Goal: Complete application form

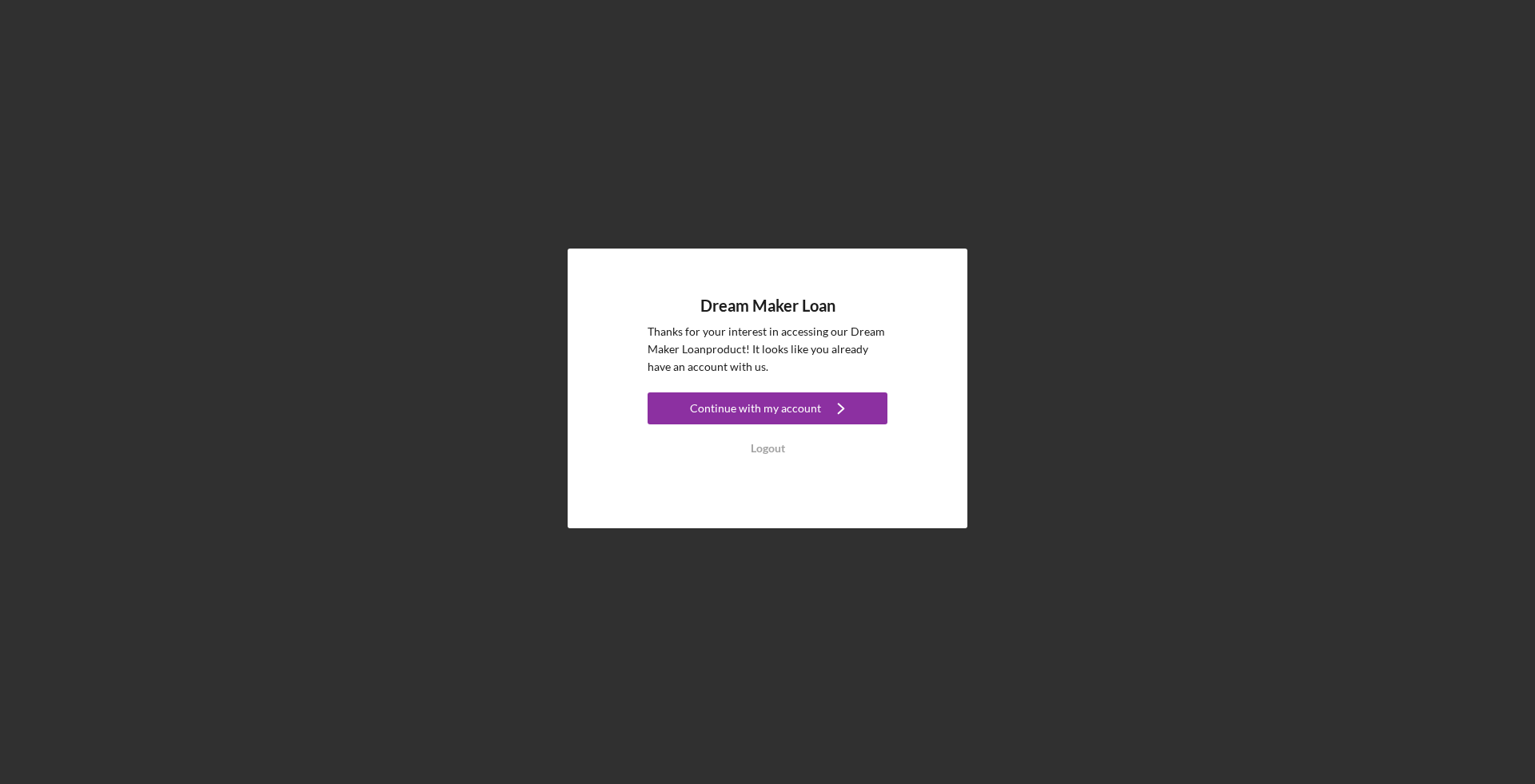
click at [752, 388] on div "Dream Maker Loan Thanks for your interest in accessing our Dream Maker Loan pro…" at bounding box center [768, 380] width 240 height 167
click at [751, 404] on div "Continue with my account" at bounding box center [755, 408] width 131 height 32
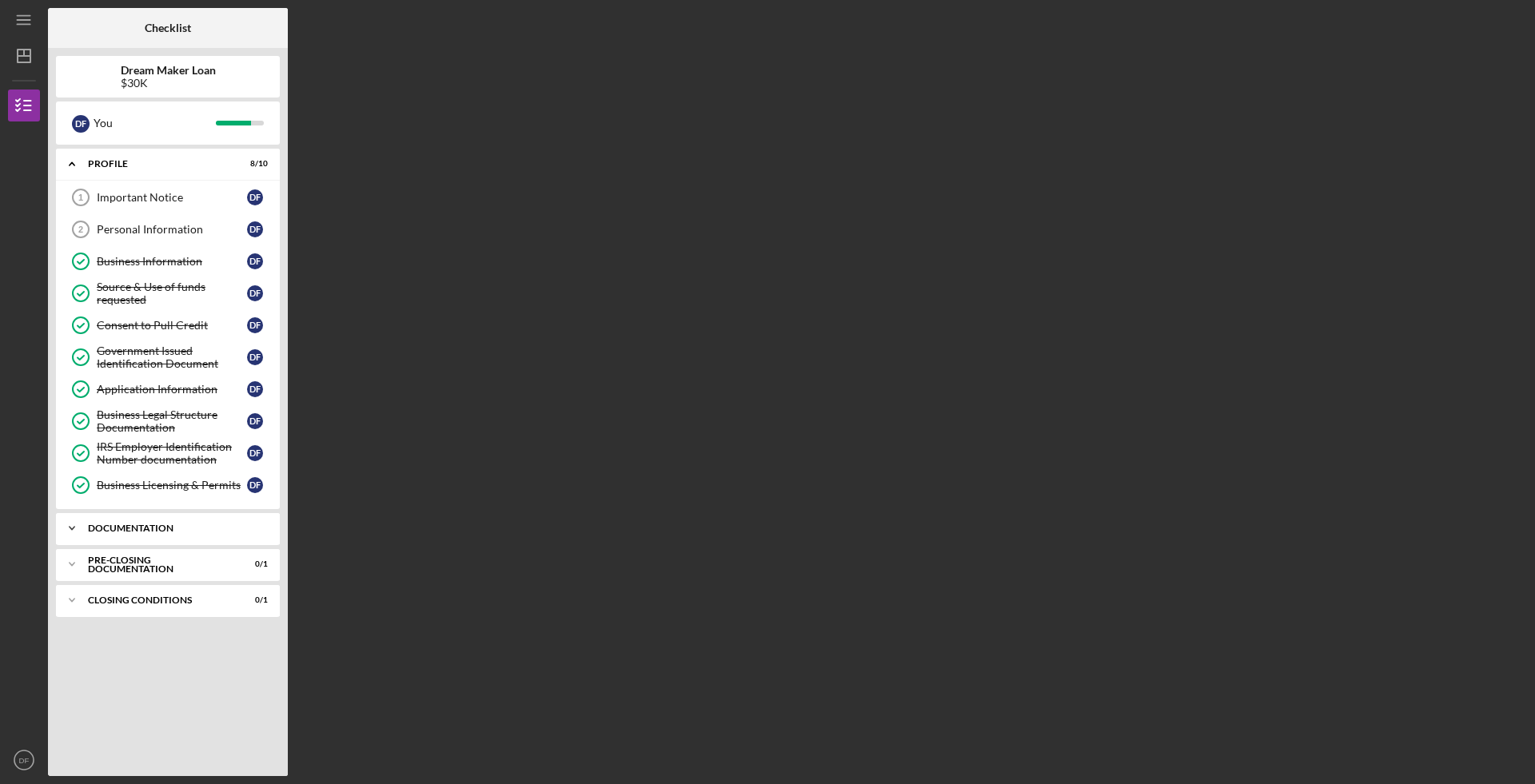
click at [180, 524] on div "Documentation" at bounding box center [174, 528] width 172 height 10
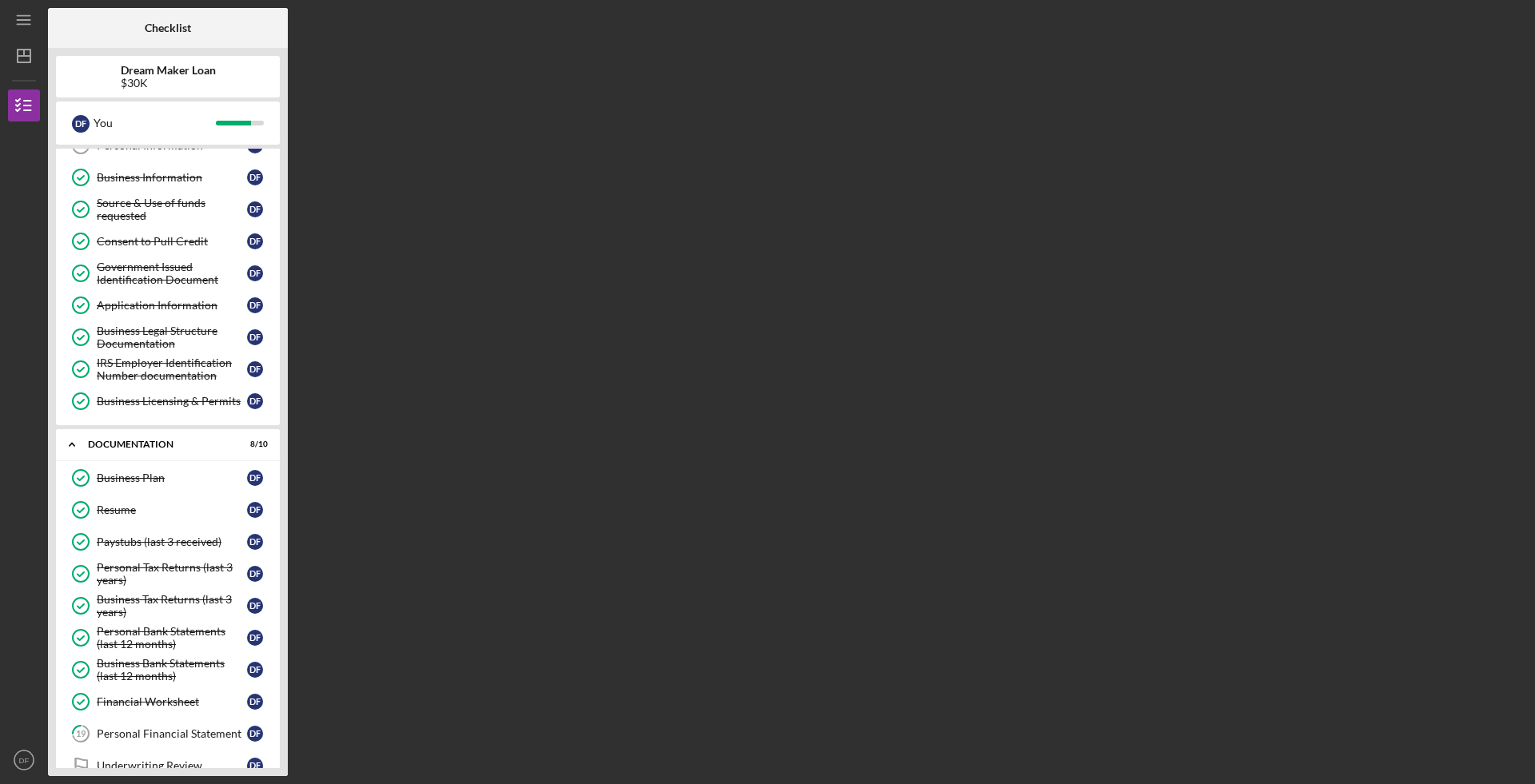
scroll to position [176, 0]
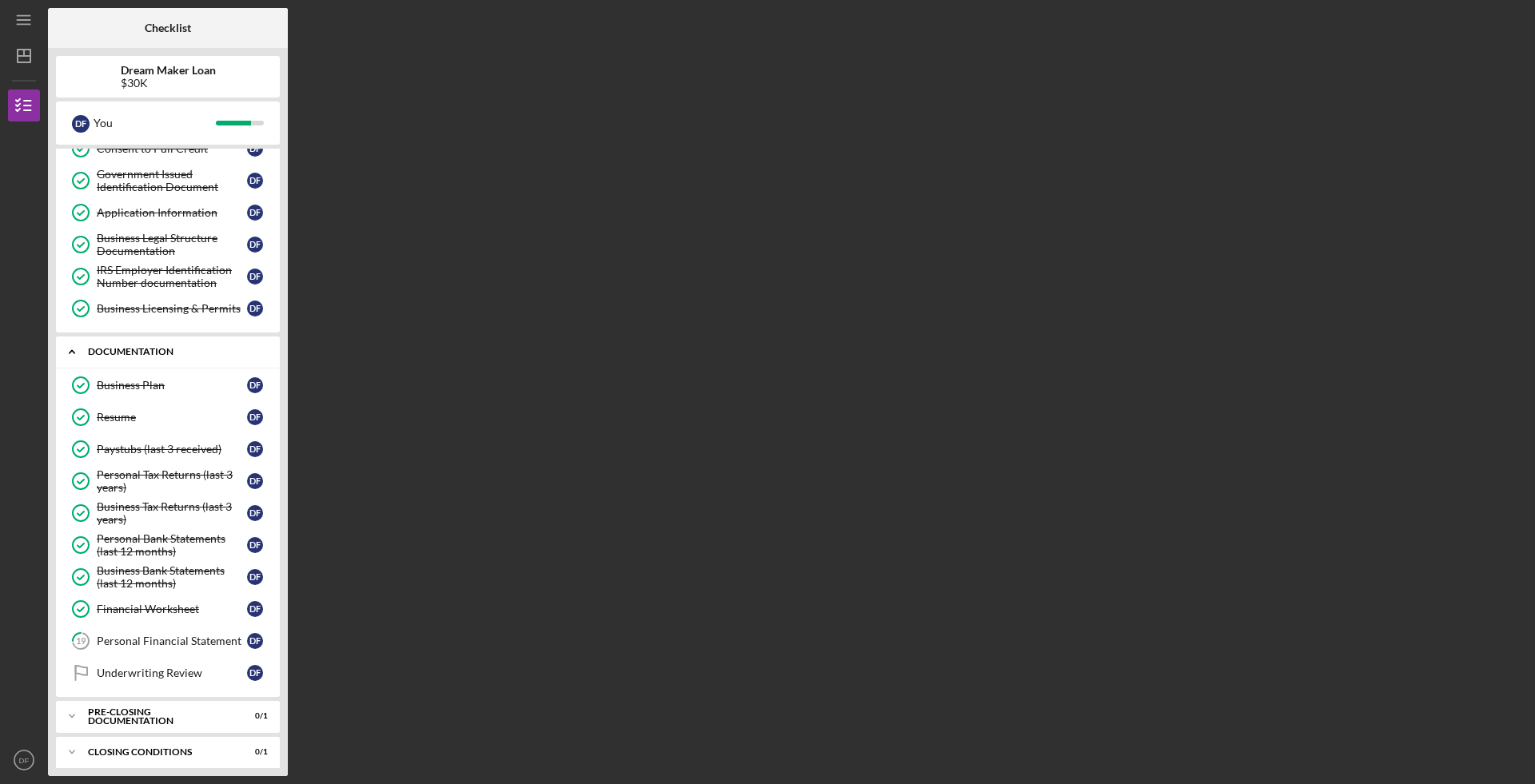
click at [178, 347] on div "Documentation" at bounding box center [174, 352] width 172 height 10
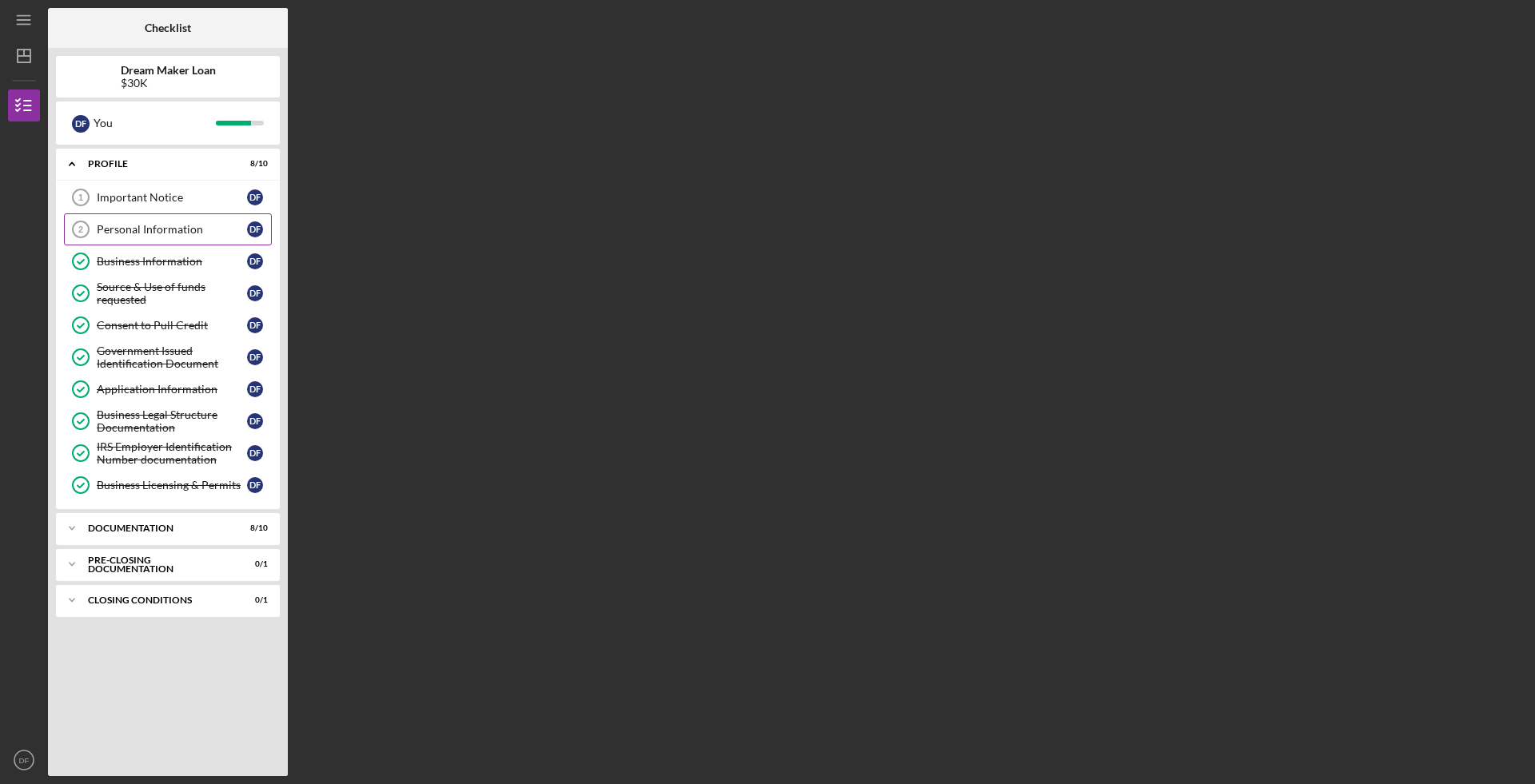
click at [159, 229] on div "Personal Information" at bounding box center [172, 229] width 151 height 12
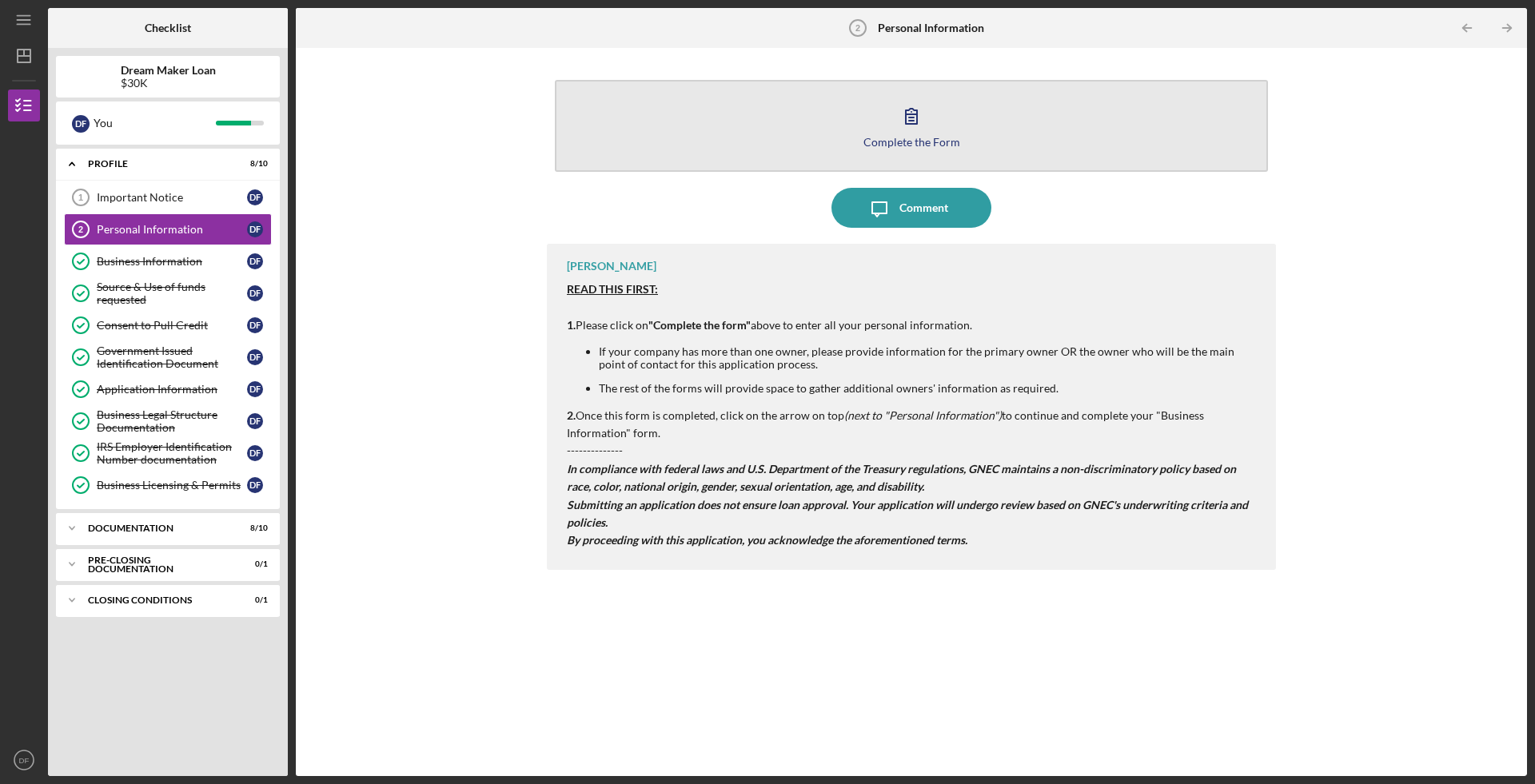
click at [913, 126] on icon "button" at bounding box center [911, 115] width 40 height 40
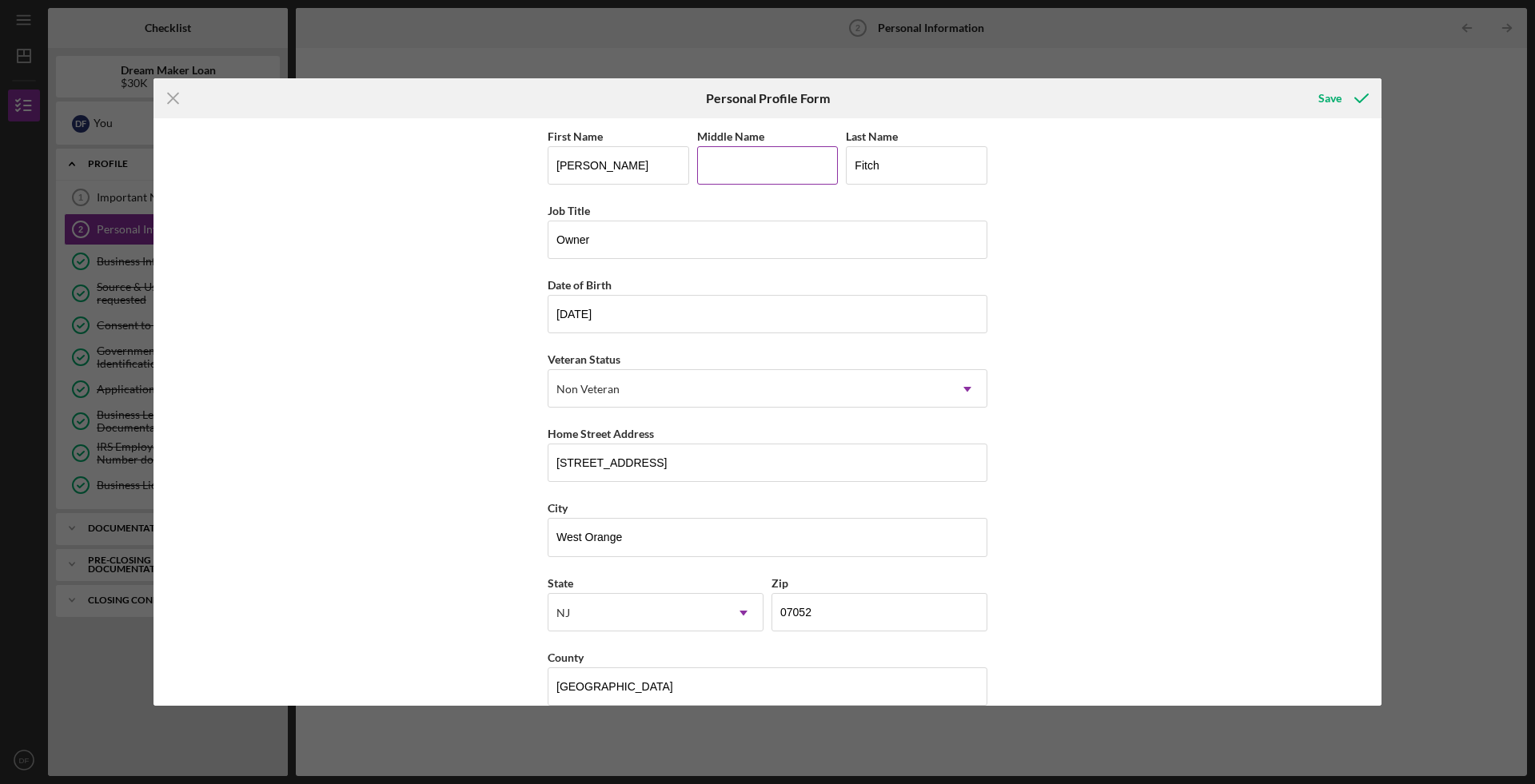
click at [806, 159] on input "Middle Name" at bounding box center [768, 165] width 142 height 38
type input "M"
click at [1329, 100] on div "Save" at bounding box center [1330, 98] width 23 height 32
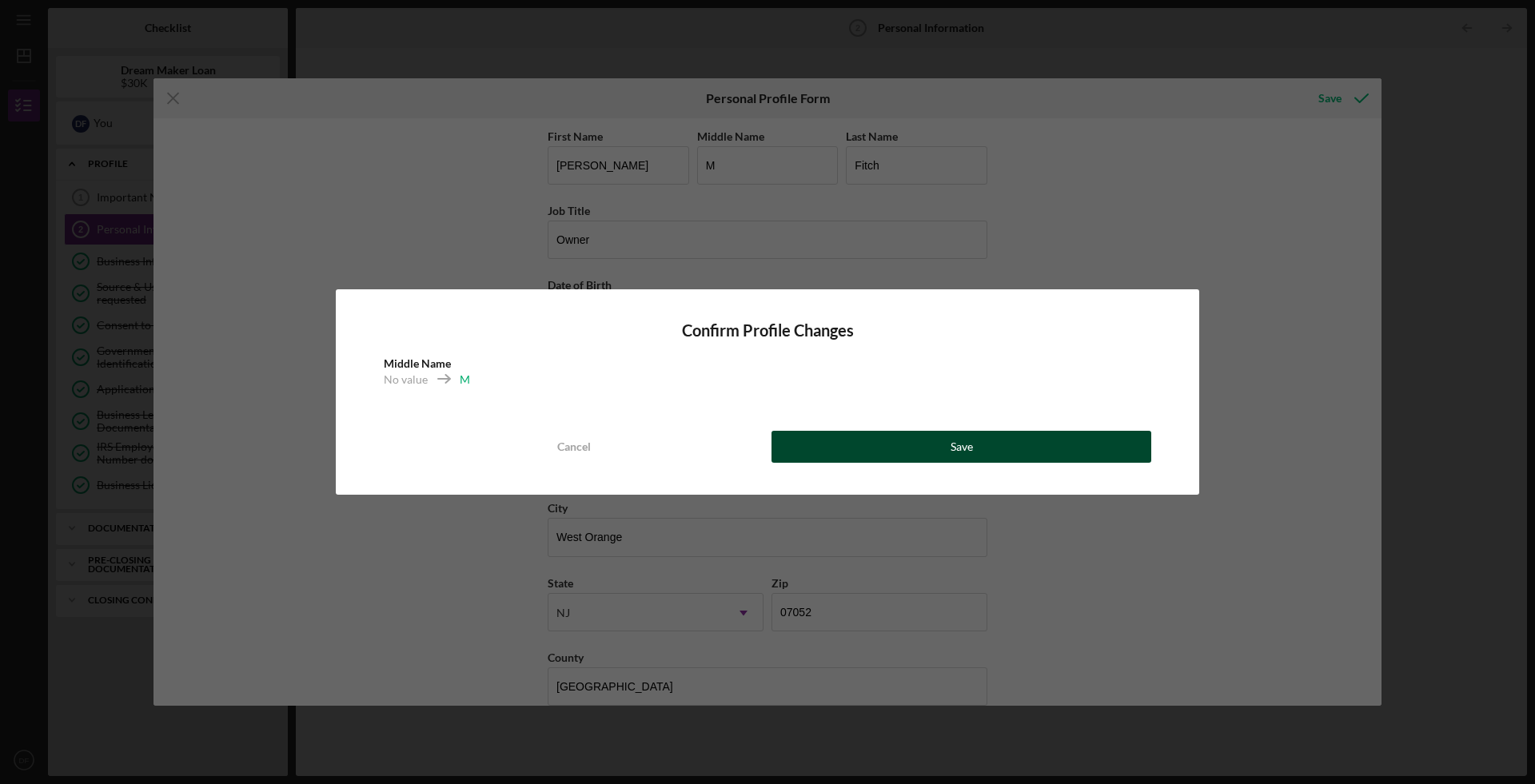
click at [1009, 445] on button "Save" at bounding box center [962, 446] width 379 height 32
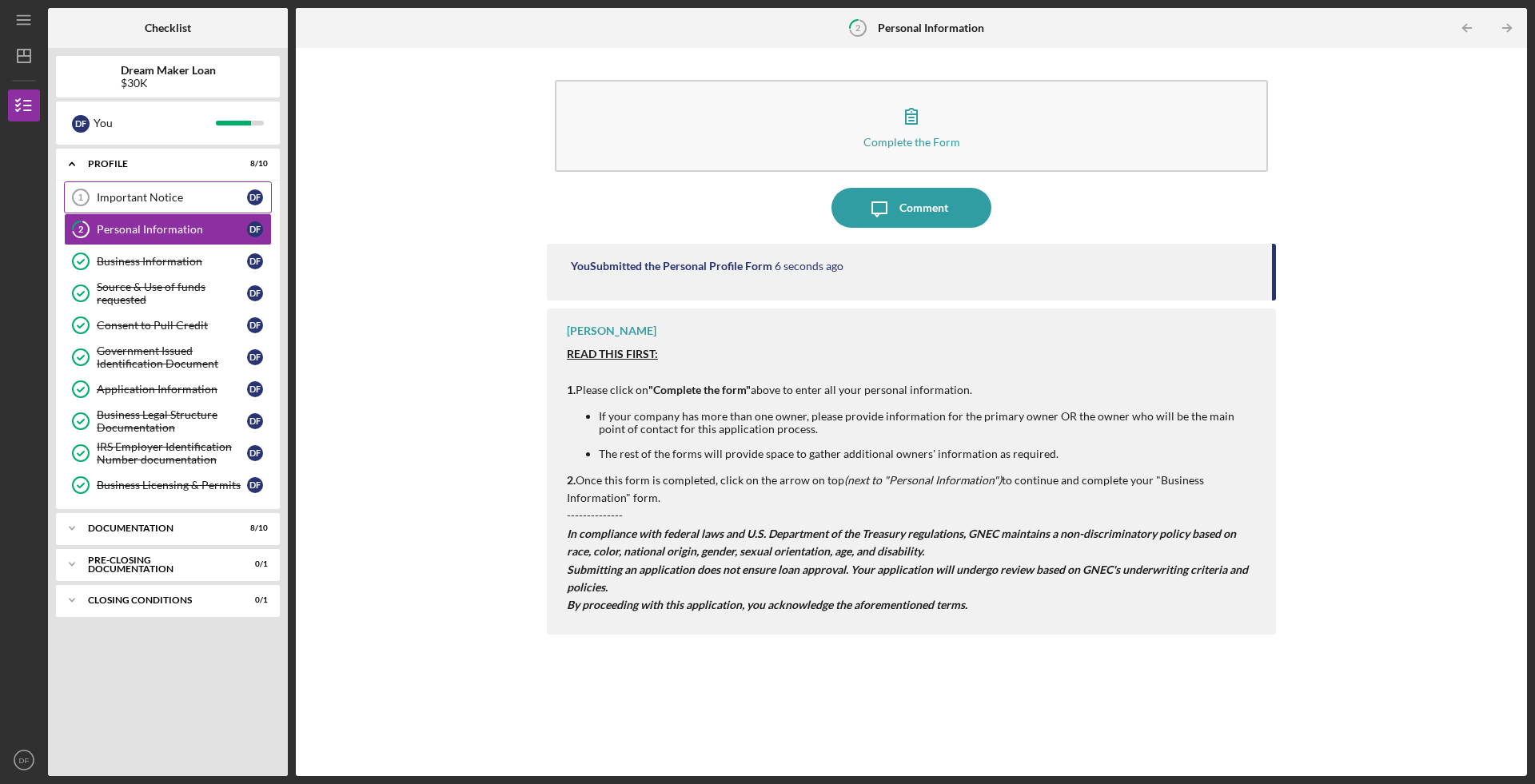
click at [175, 198] on div "Important Notice" at bounding box center [172, 198] width 151 height 12
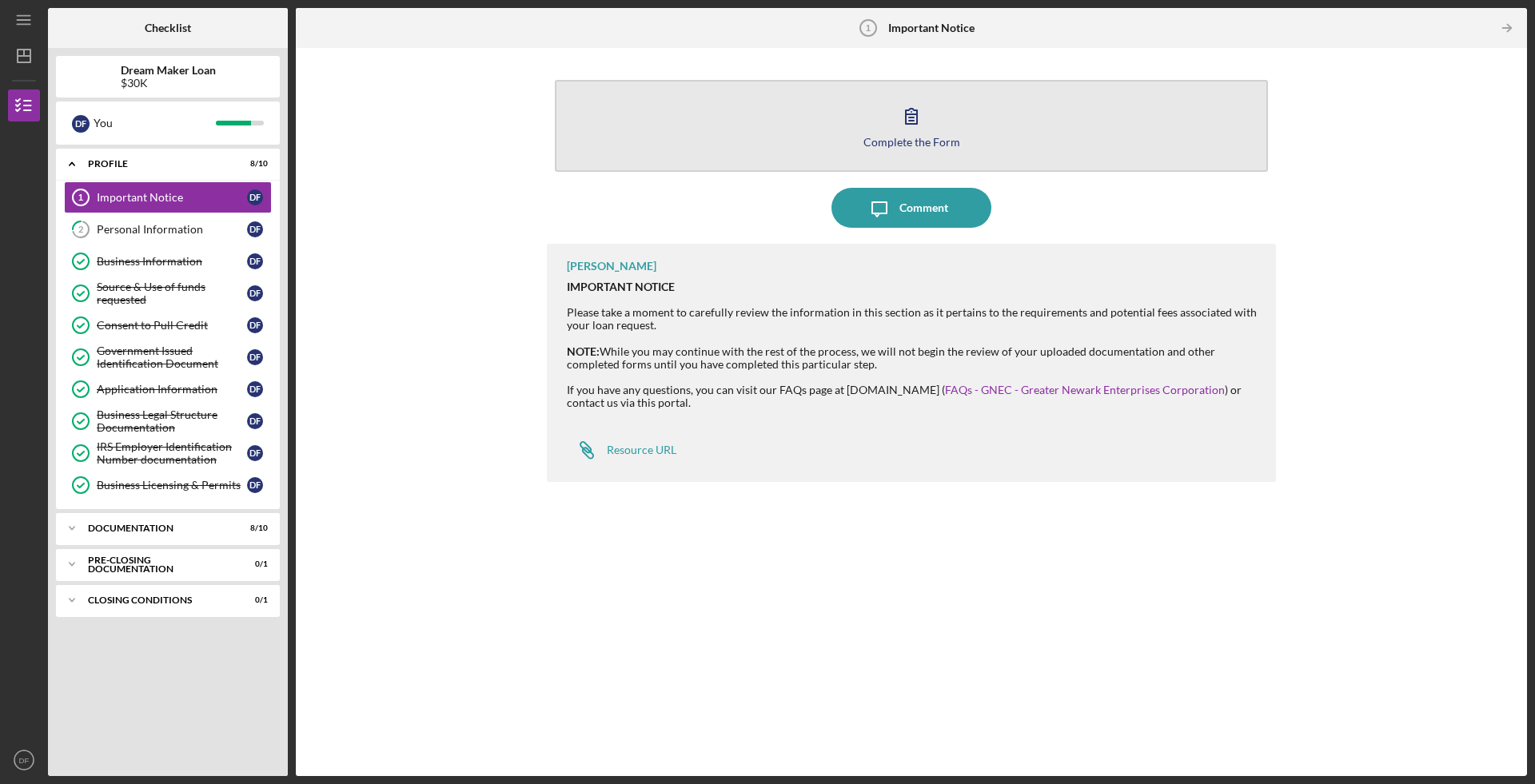
click at [917, 119] on icon "button" at bounding box center [911, 116] width 12 height 15
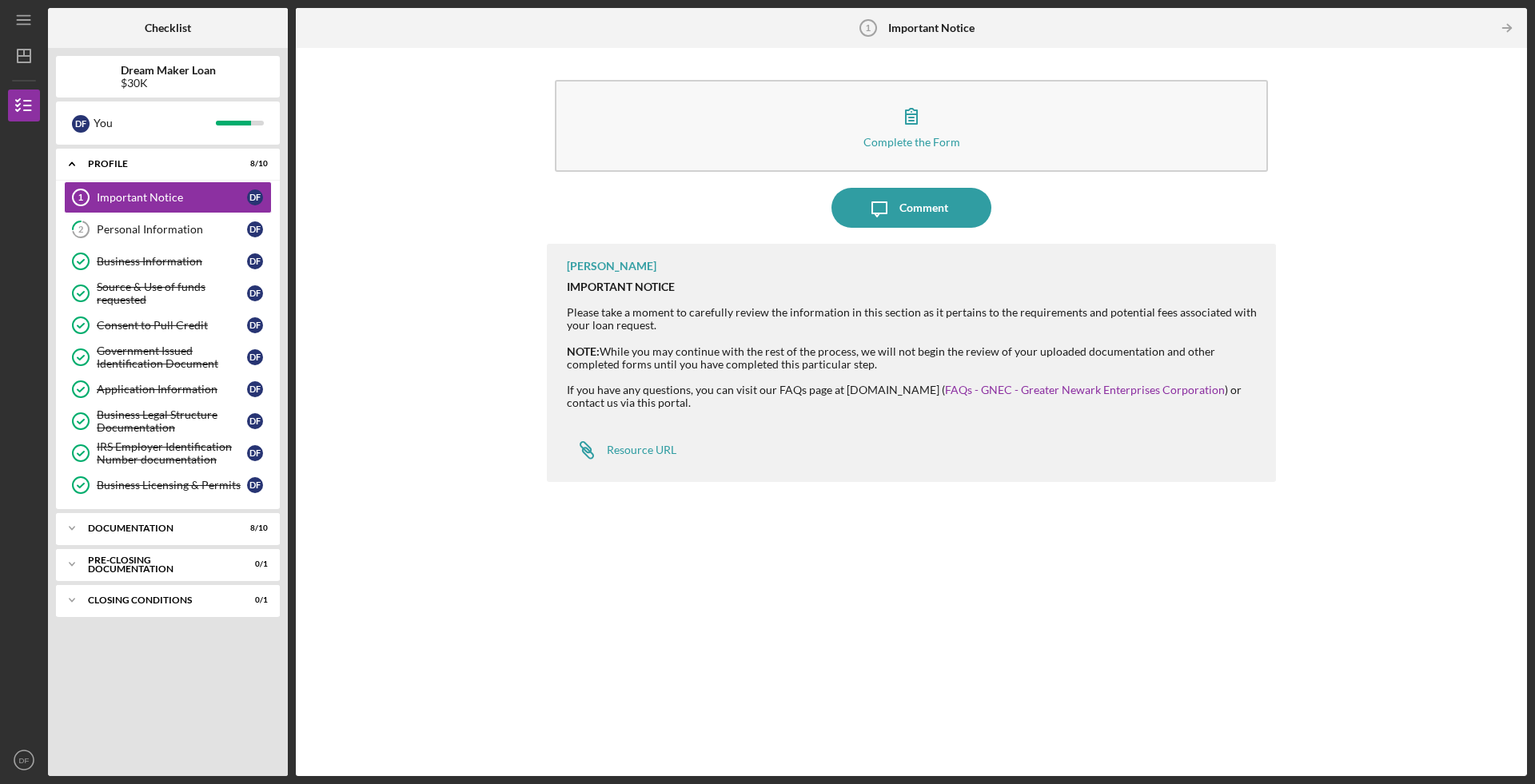
click at [451, 224] on div "Complete the Form Form Icon/Message Comment [PERSON_NAME] IMPORTANT NOTICE Plea…" at bounding box center [911, 412] width 1215 height 712
click at [1506, 22] on icon "Icon/Table Pagination Arrow" at bounding box center [1507, 28] width 36 height 36
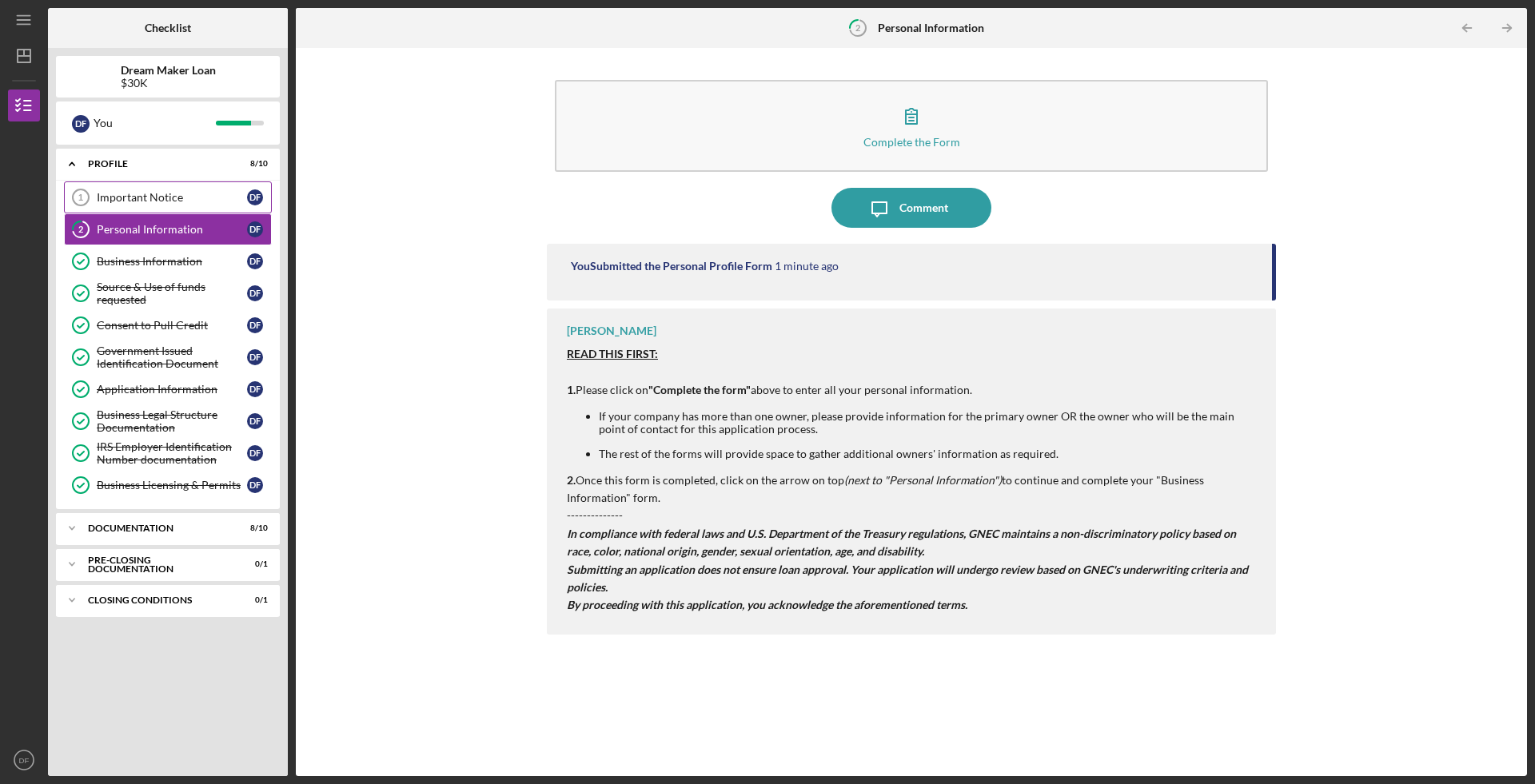
click at [198, 196] on div "Important Notice" at bounding box center [172, 198] width 151 height 12
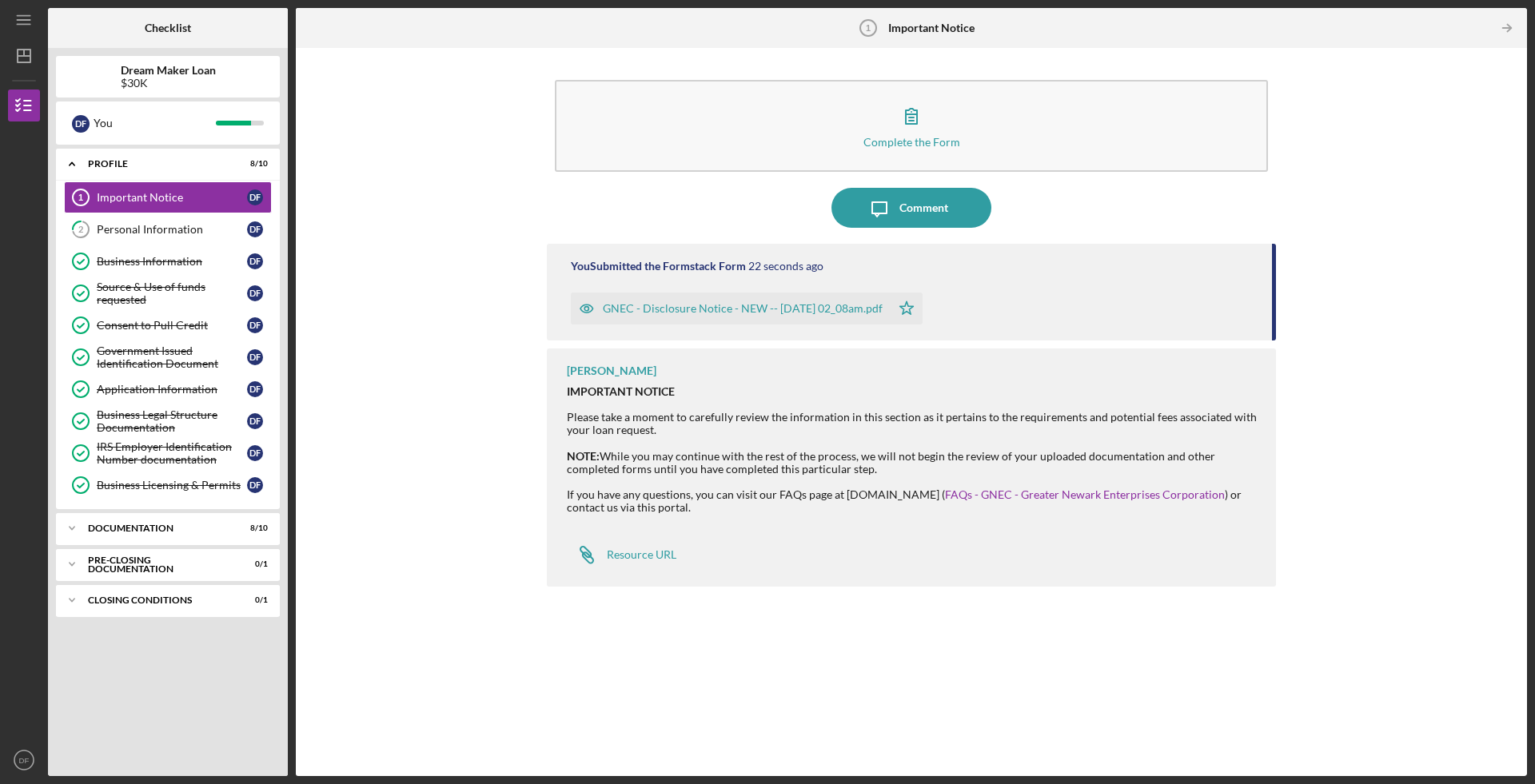
click at [512, 252] on div "Complete the Form Form Icon/Message Comment You Submitted the Formstack Form 22…" at bounding box center [911, 412] width 1215 height 712
click at [1508, 28] on line "button" at bounding box center [1507, 28] width 8 height 0
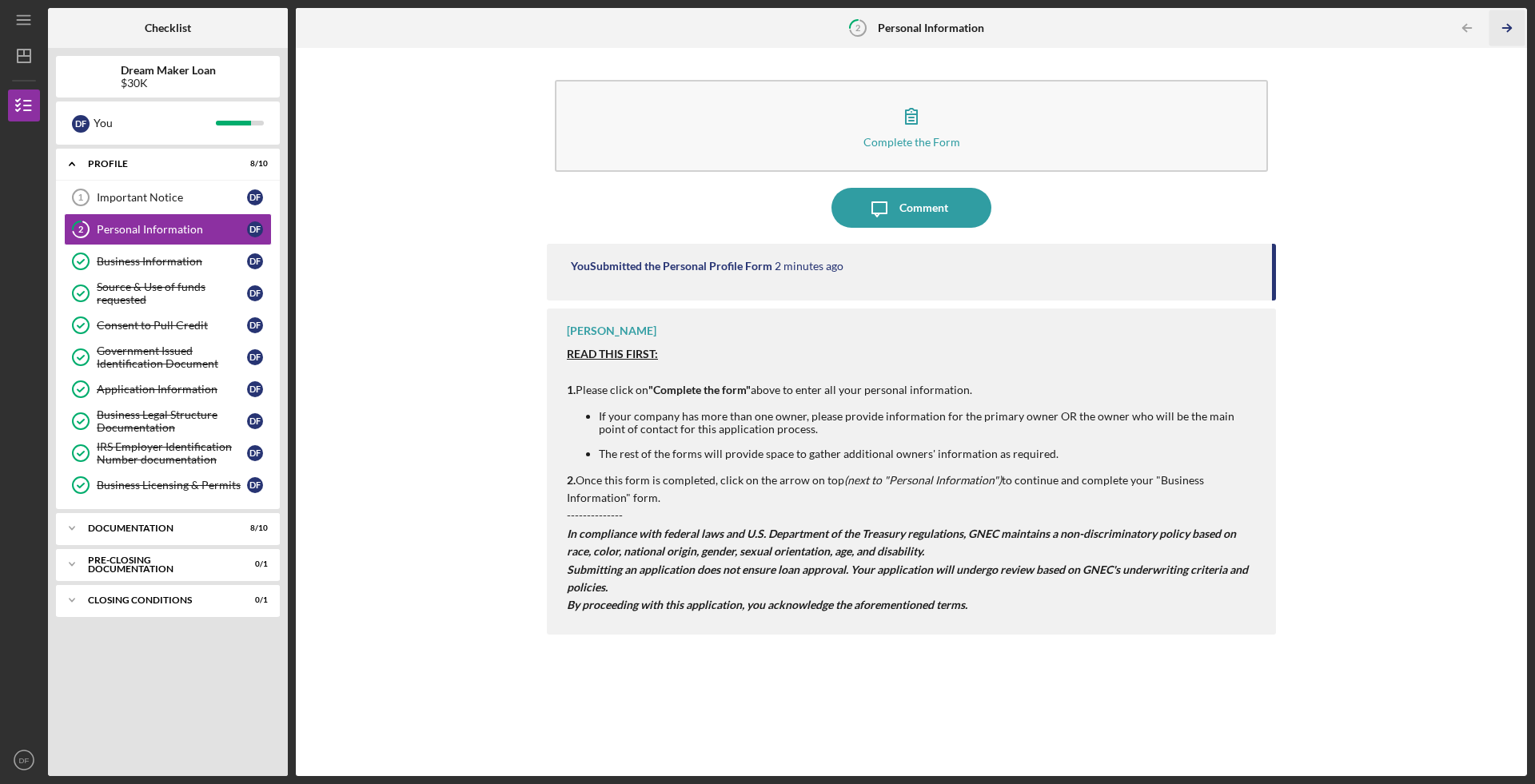
click at [1507, 28] on line "button" at bounding box center [1507, 28] width 8 height 0
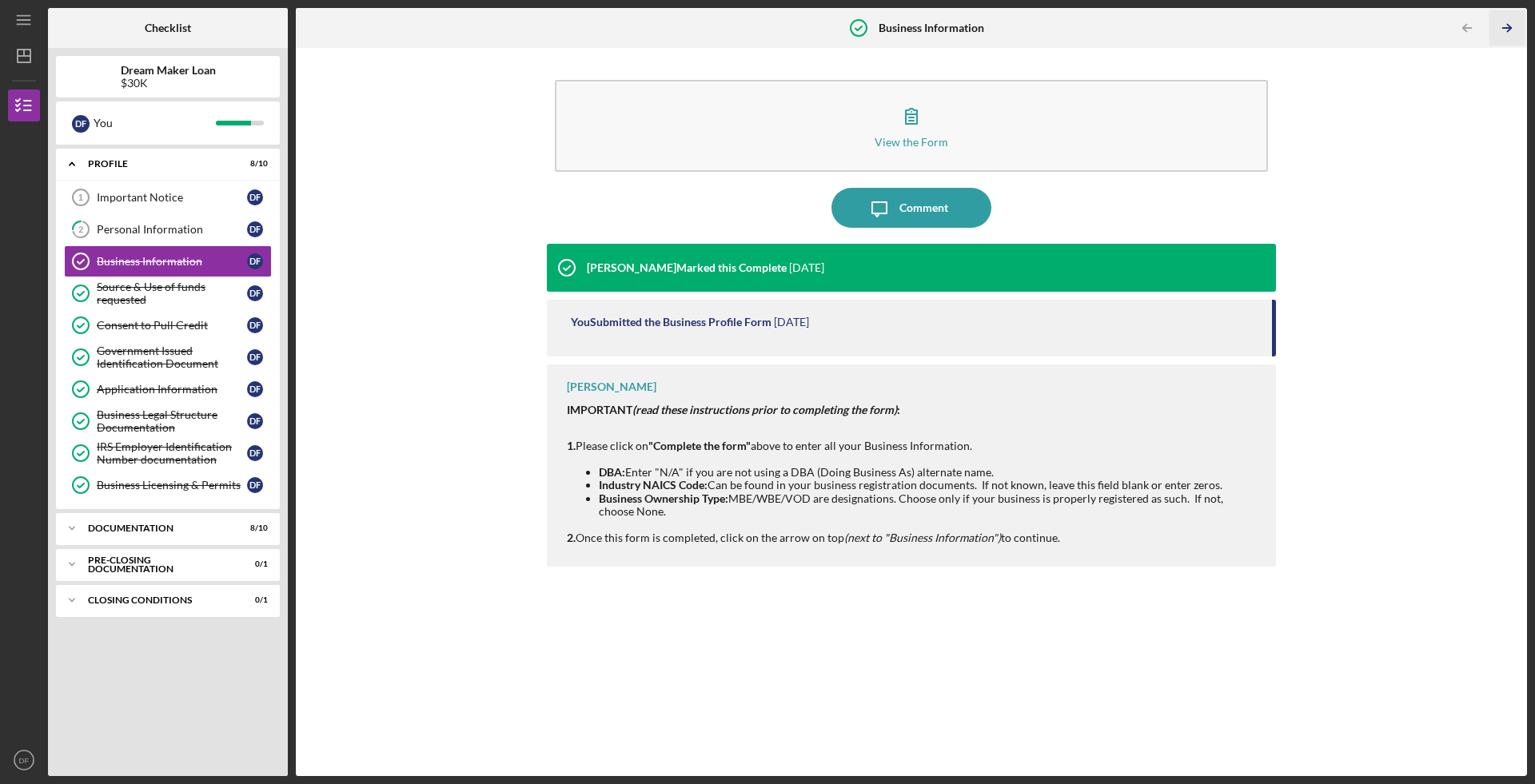
click at [1505, 28] on line "button" at bounding box center [1507, 28] width 8 height 0
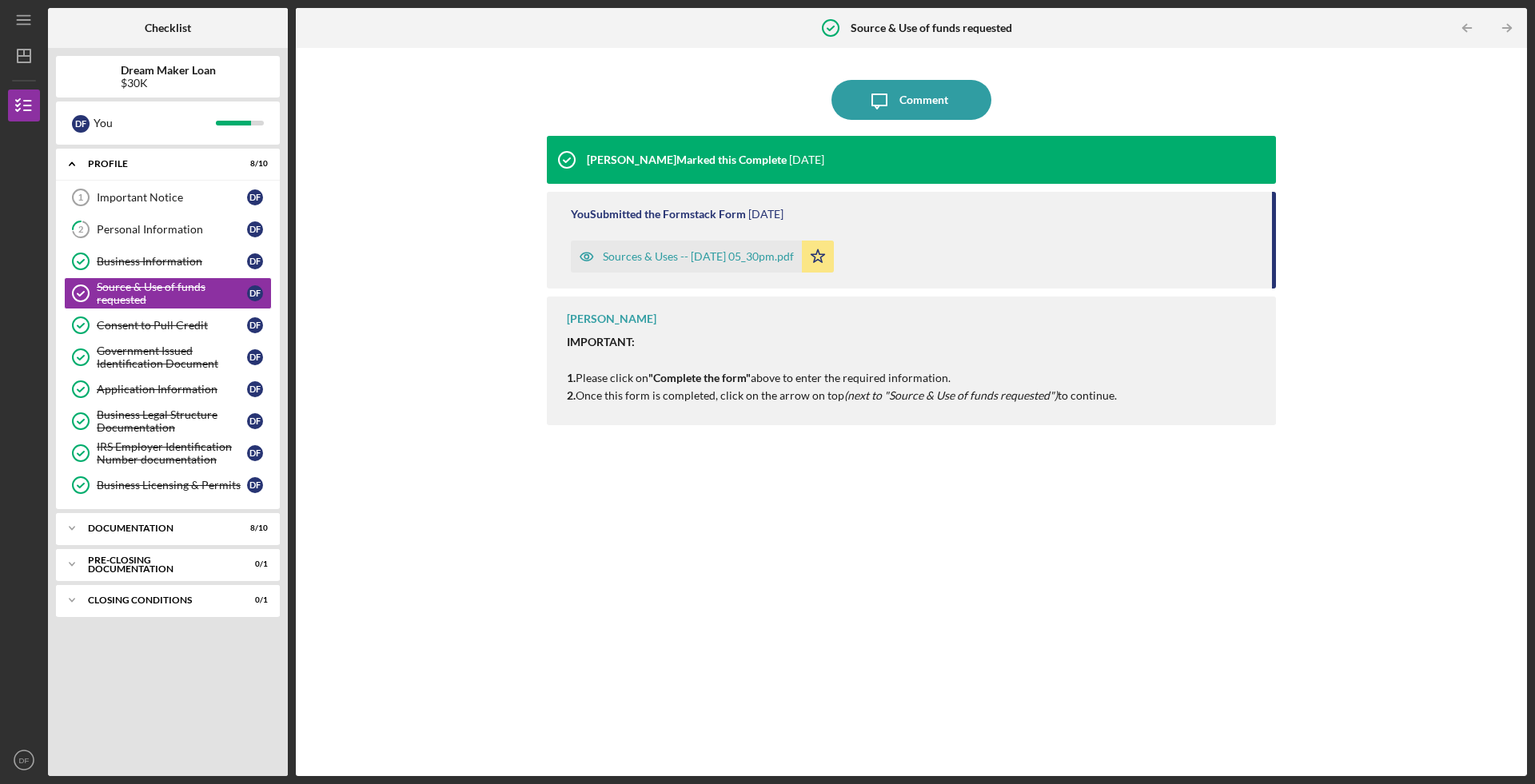
click at [1505, 28] on line "button" at bounding box center [1507, 28] width 8 height 0
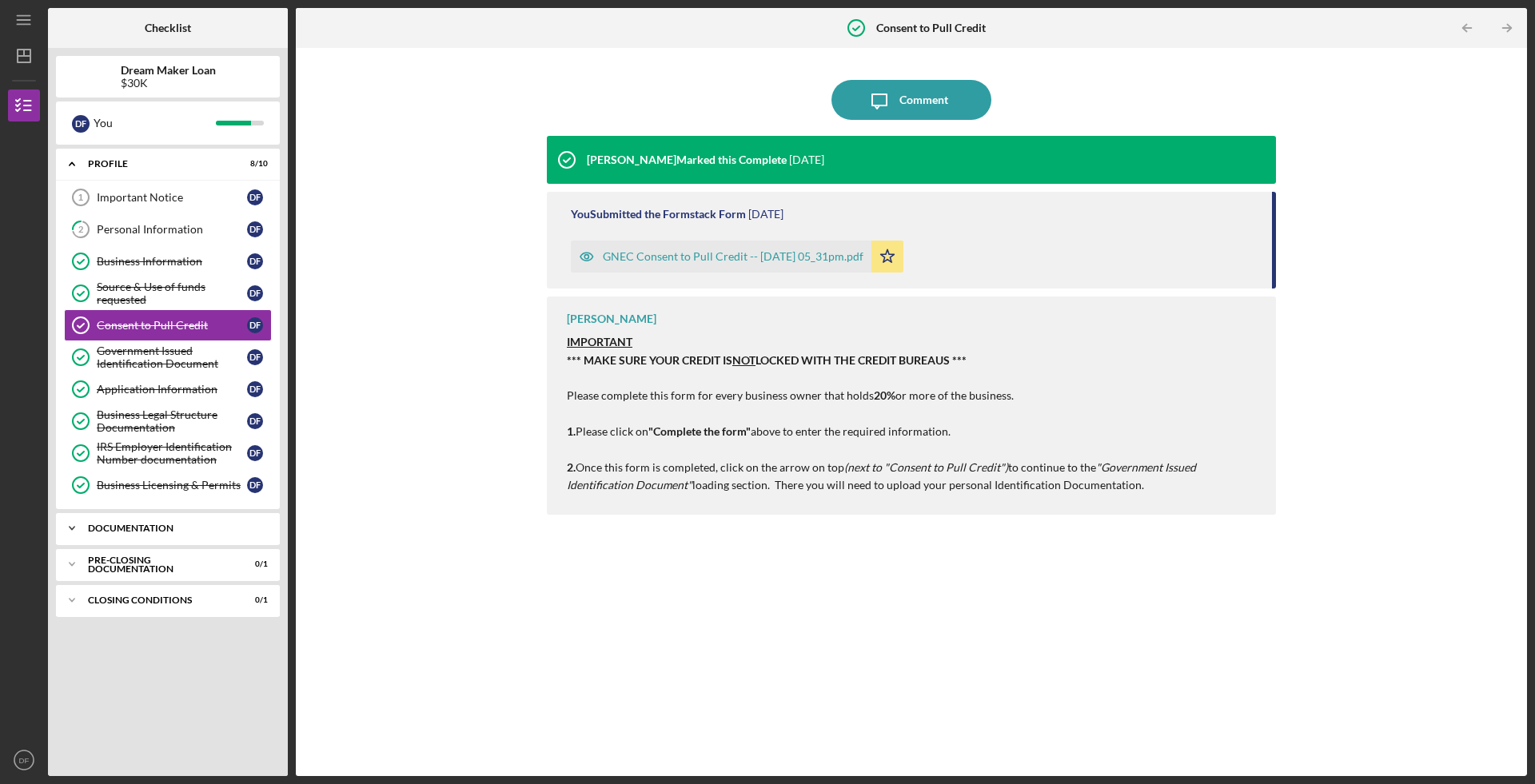
click at [224, 524] on div "Documentation" at bounding box center [174, 528] width 172 height 10
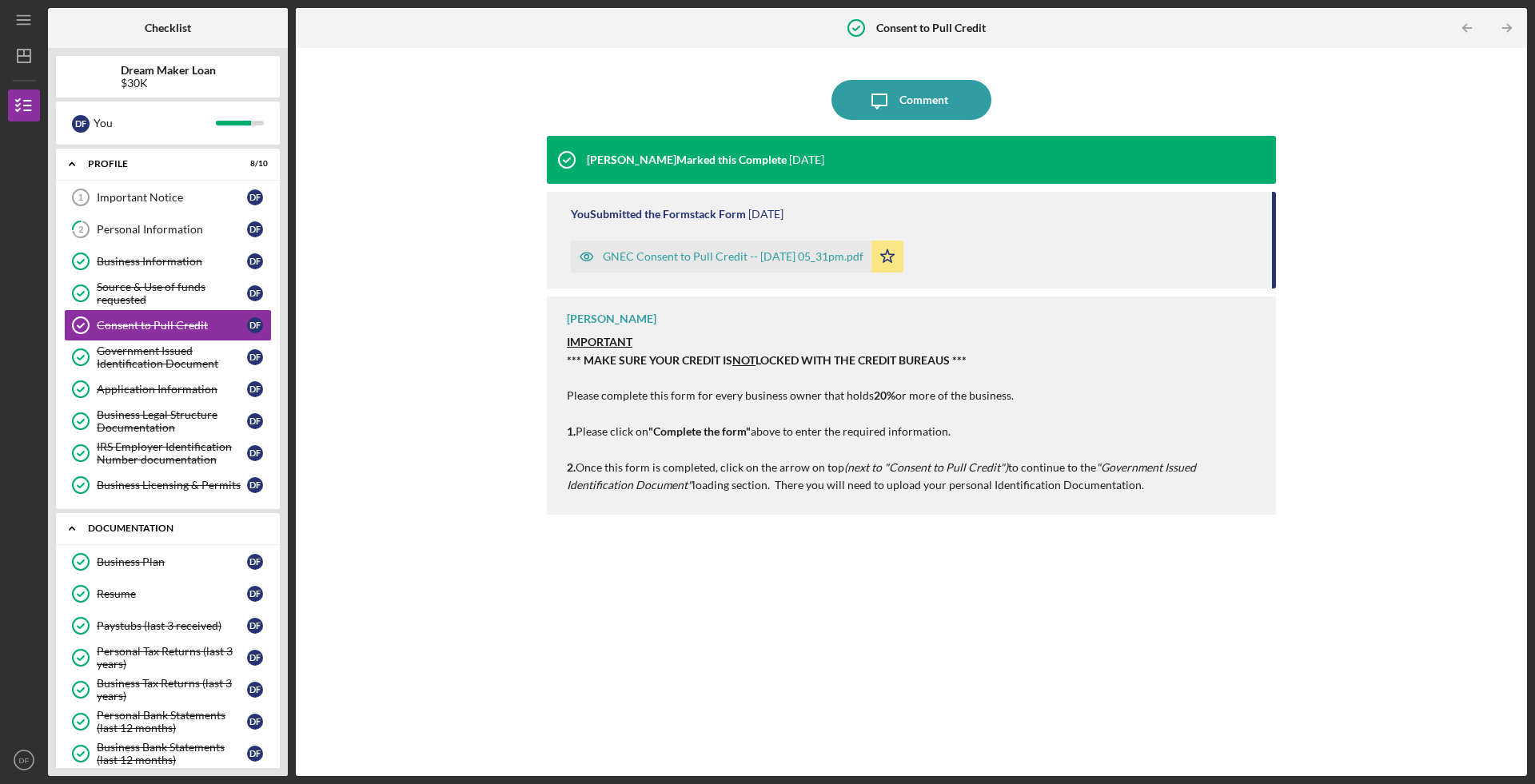
scroll to position [176, 0]
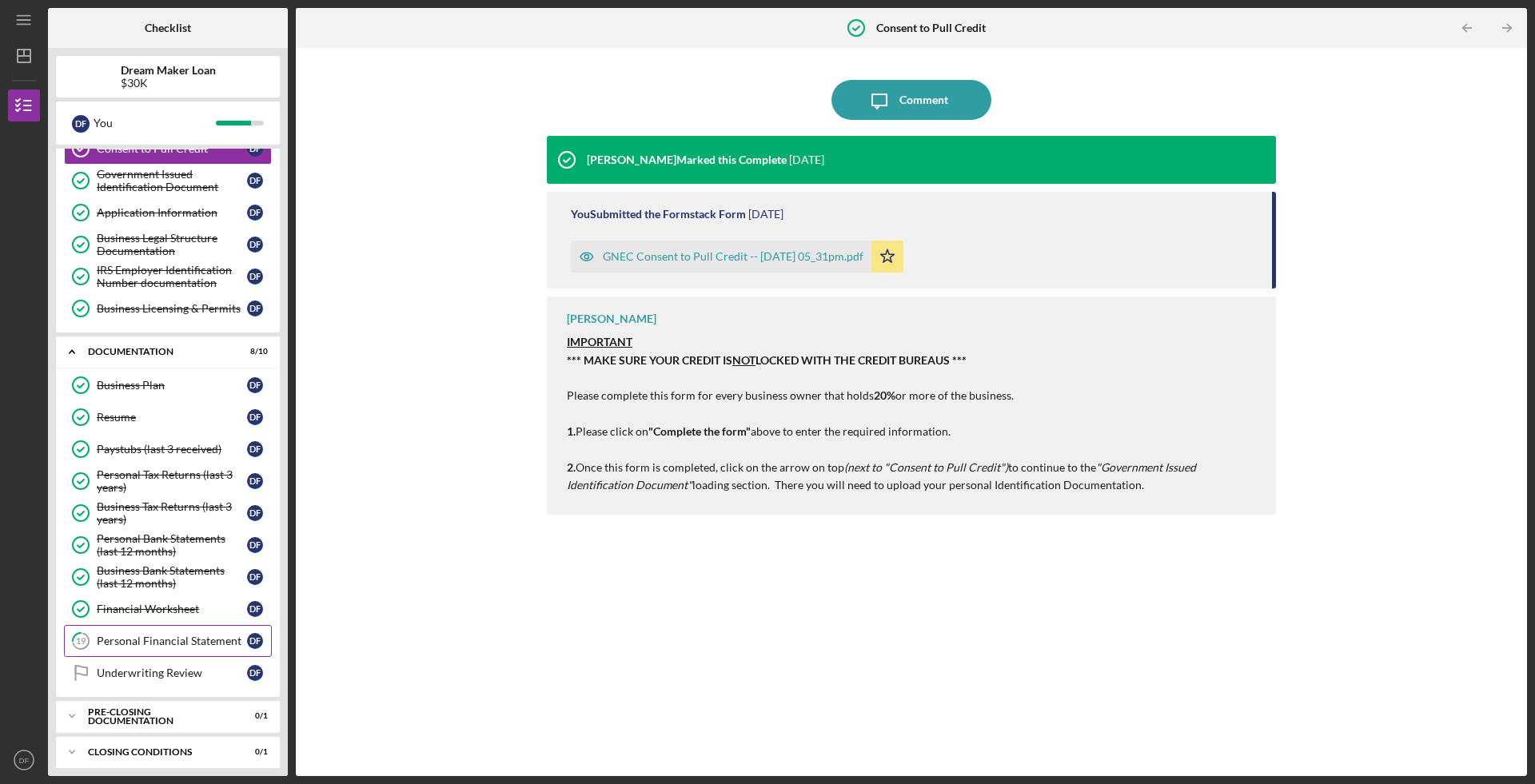
click at [198, 634] on div "Personal Financial Statement" at bounding box center [172, 640] width 151 height 12
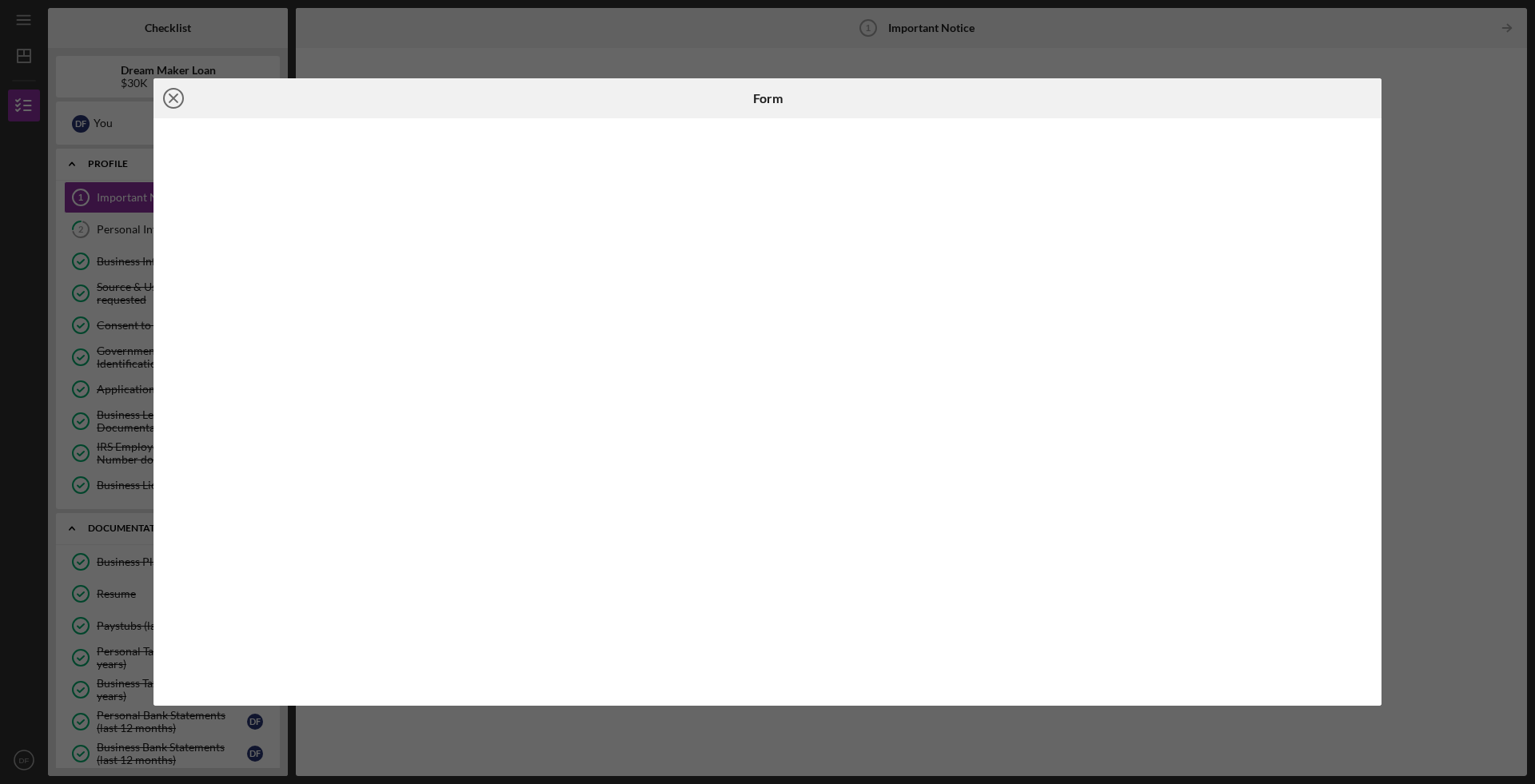
click at [175, 91] on icon "Icon/Close" at bounding box center [173, 97] width 40 height 40
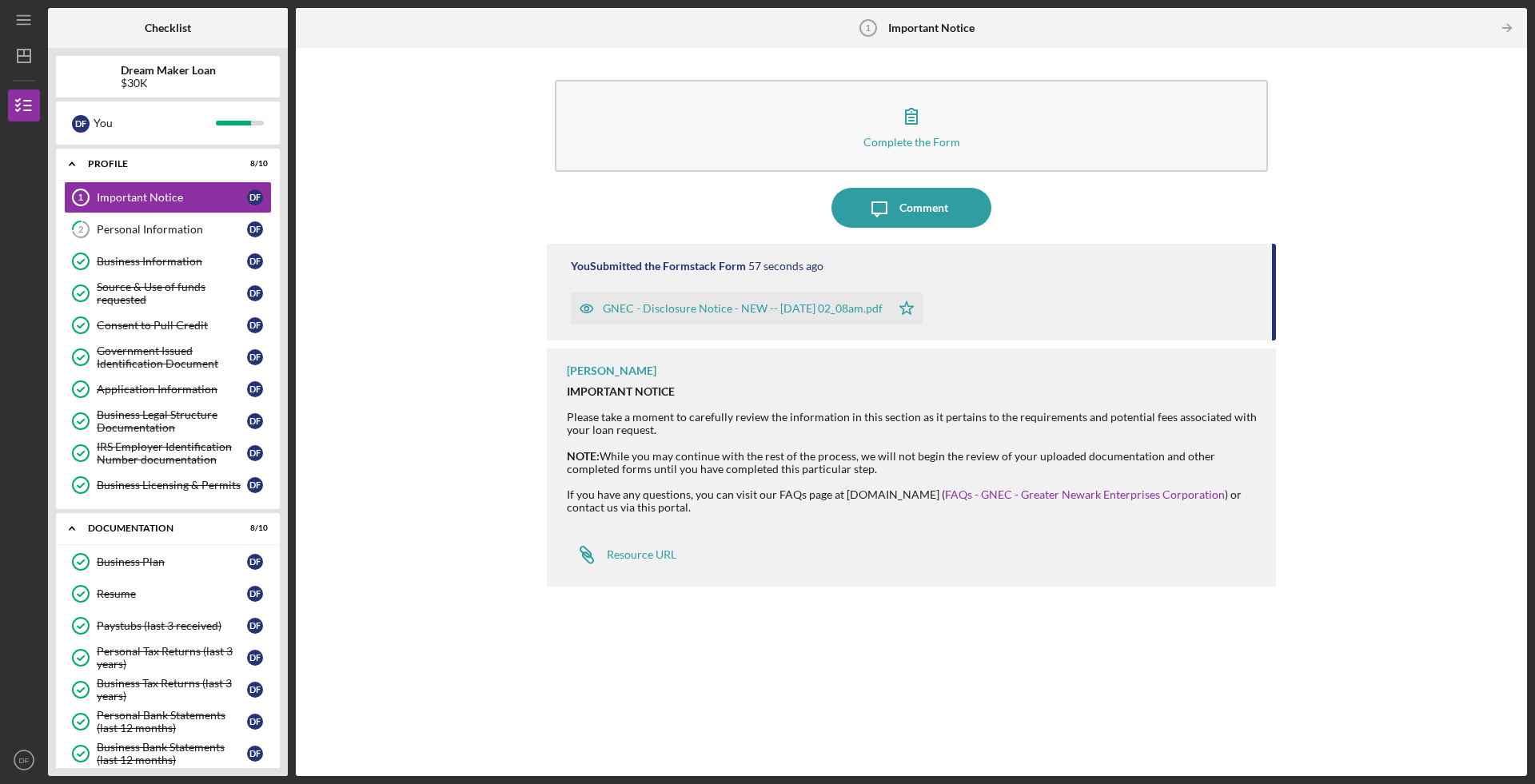
scroll to position [176, 0]
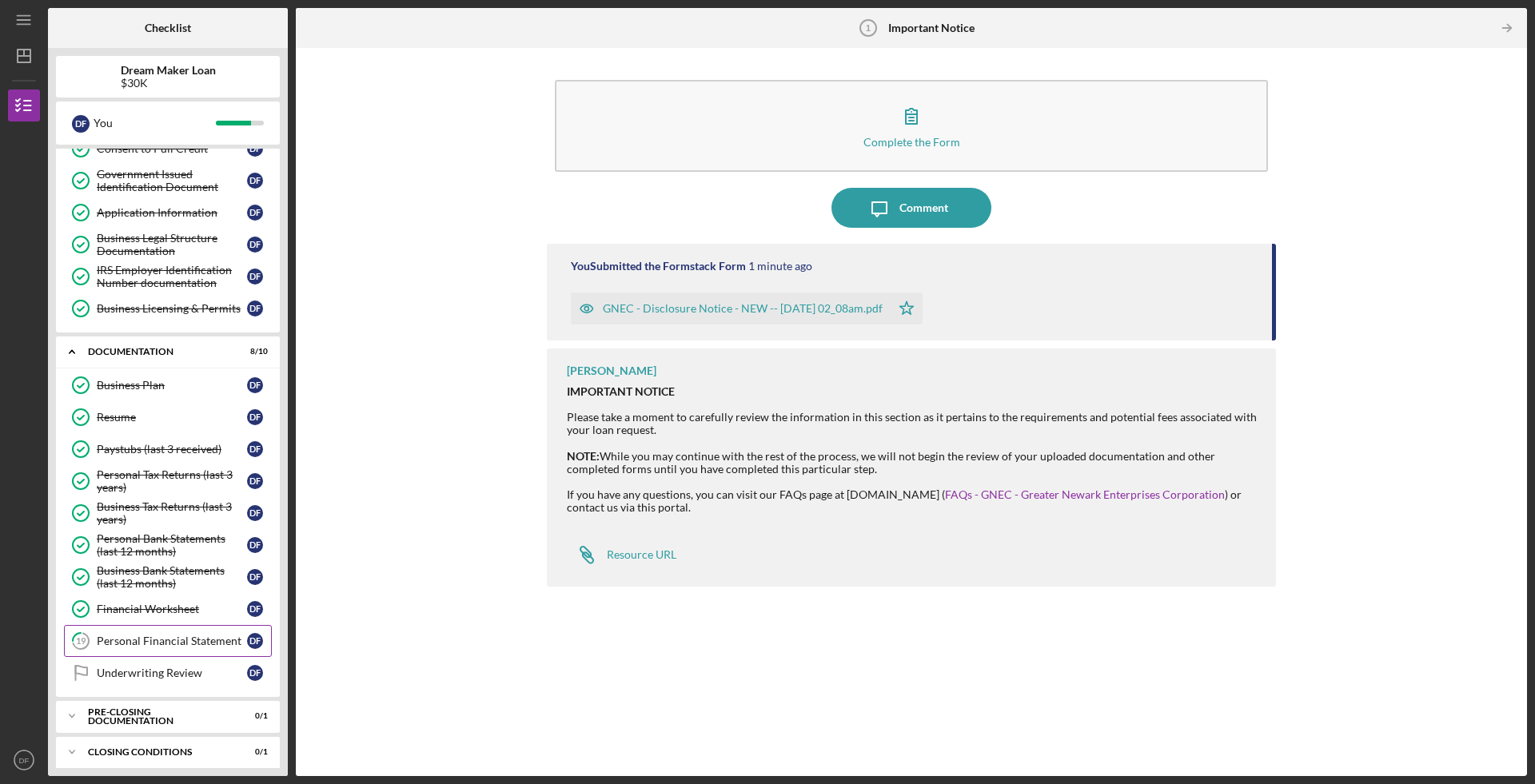
click at [166, 640] on link "19 Personal Financial Statement D F" at bounding box center [168, 640] width 208 height 32
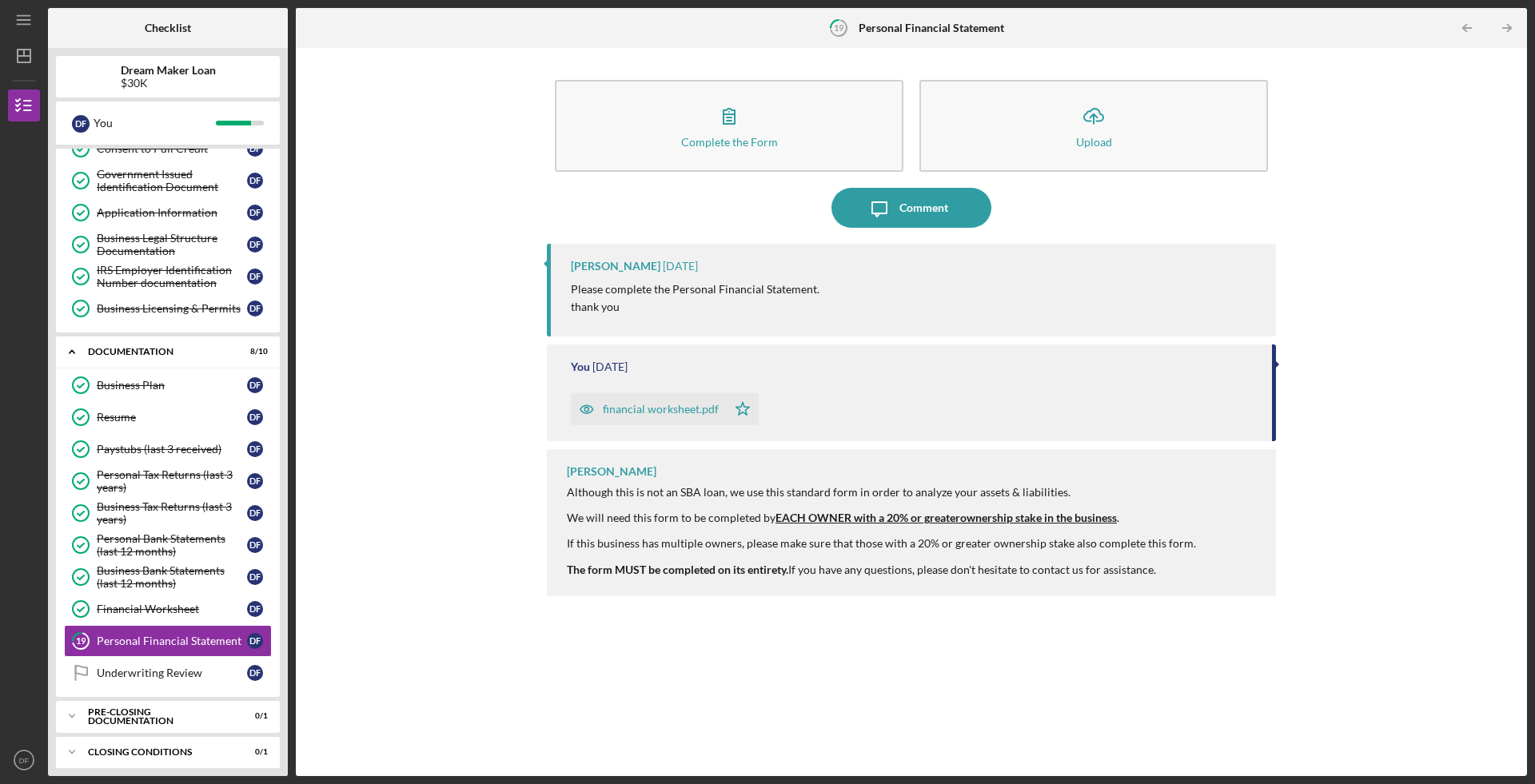
click at [643, 404] on div "financial worksheet.pdf" at bounding box center [660, 409] width 116 height 12
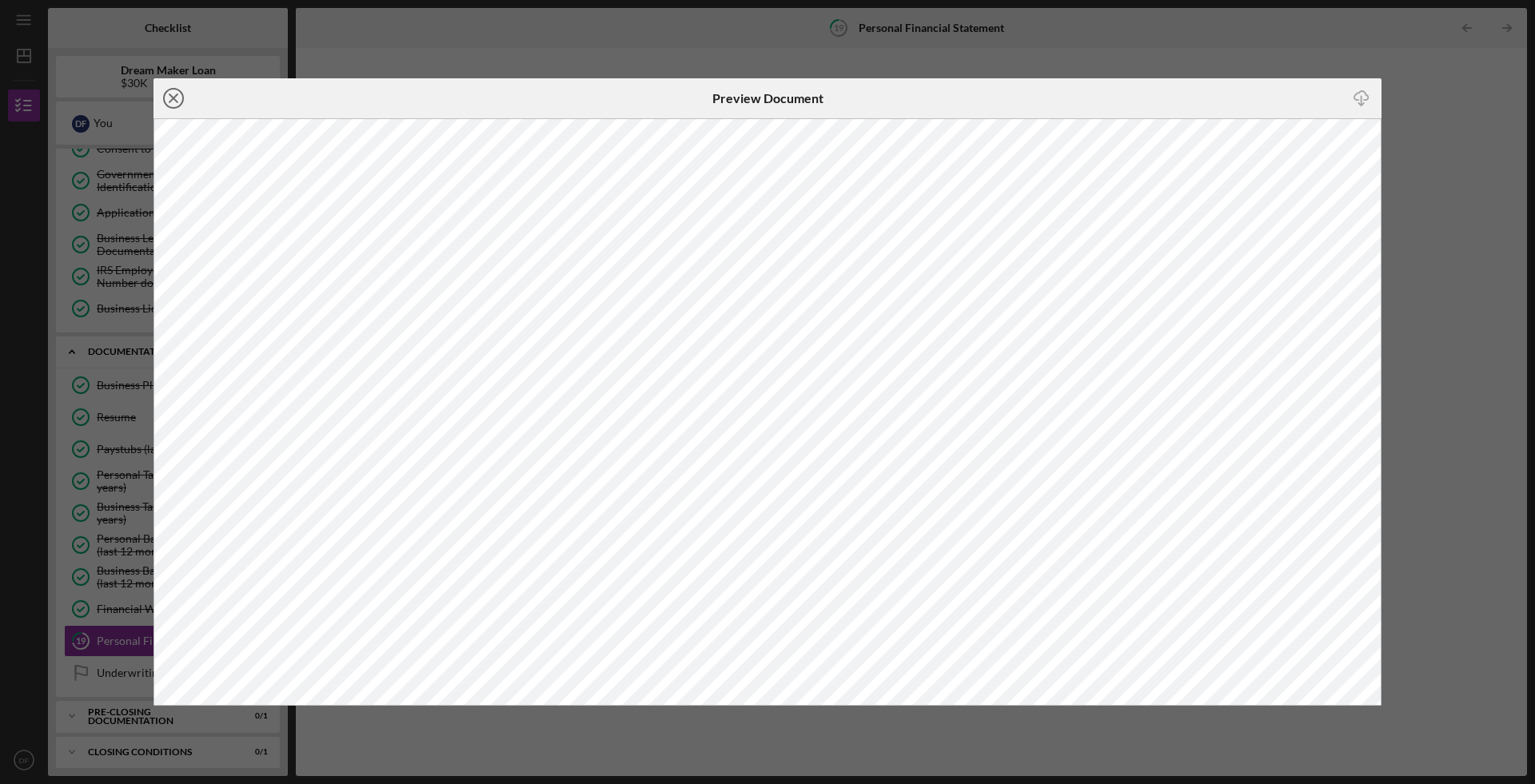
click at [171, 101] on line at bounding box center [173, 97] width 8 height 8
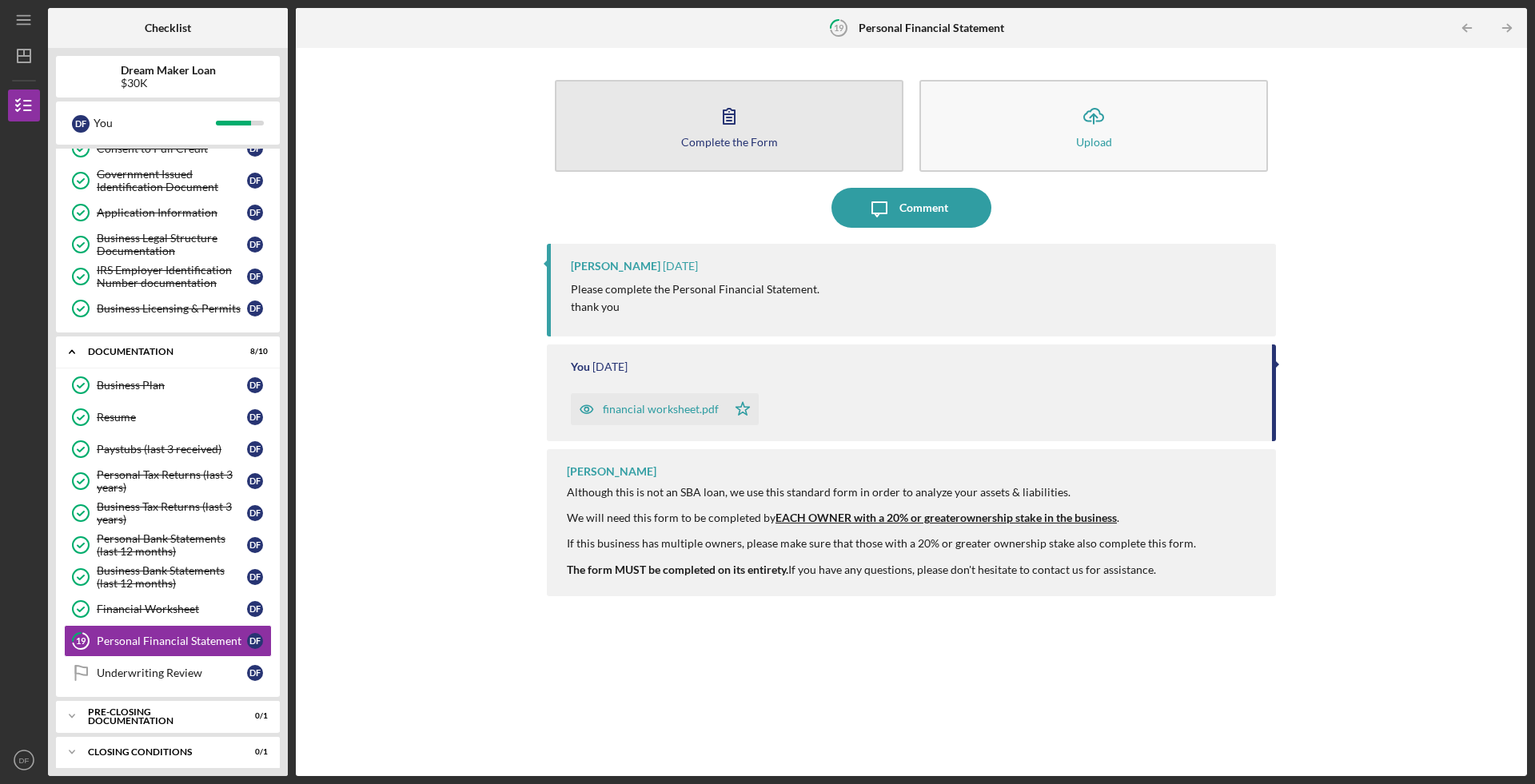
click at [722, 119] on icon "button" at bounding box center [729, 115] width 40 height 40
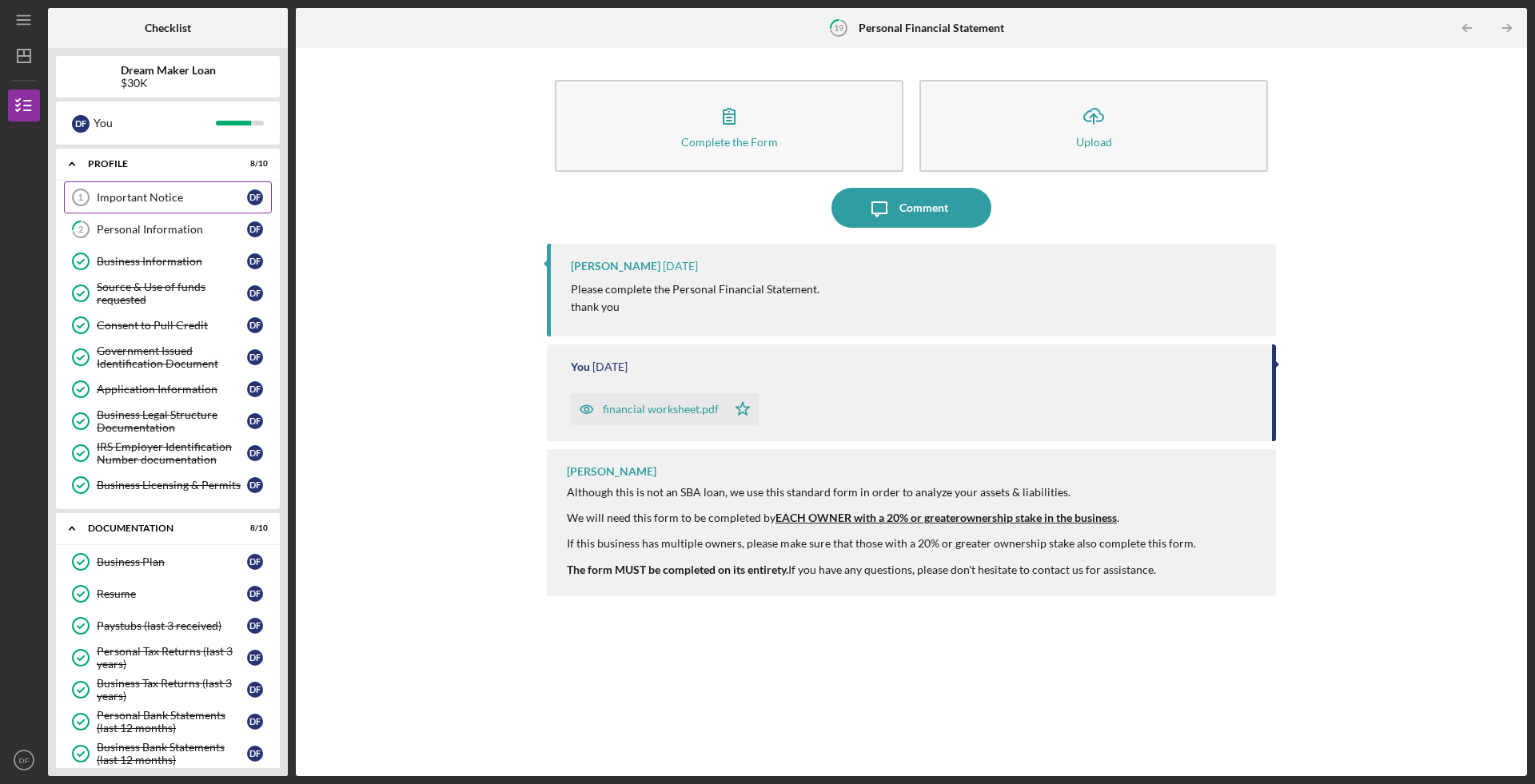
click at [142, 194] on div "Important Notice" at bounding box center [172, 198] width 151 height 12
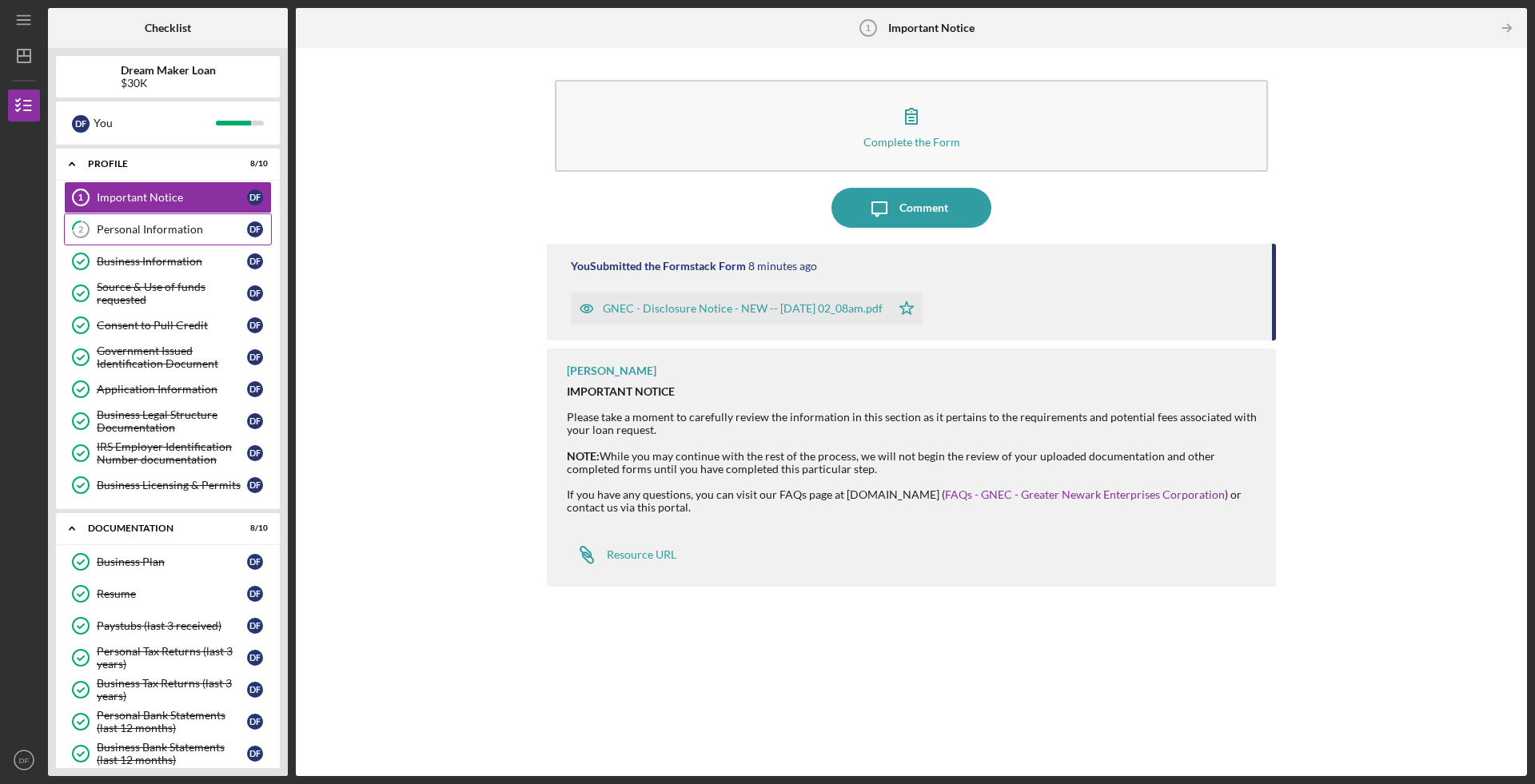
click at [181, 235] on link "2 Personal Information D F" at bounding box center [168, 229] width 208 height 32
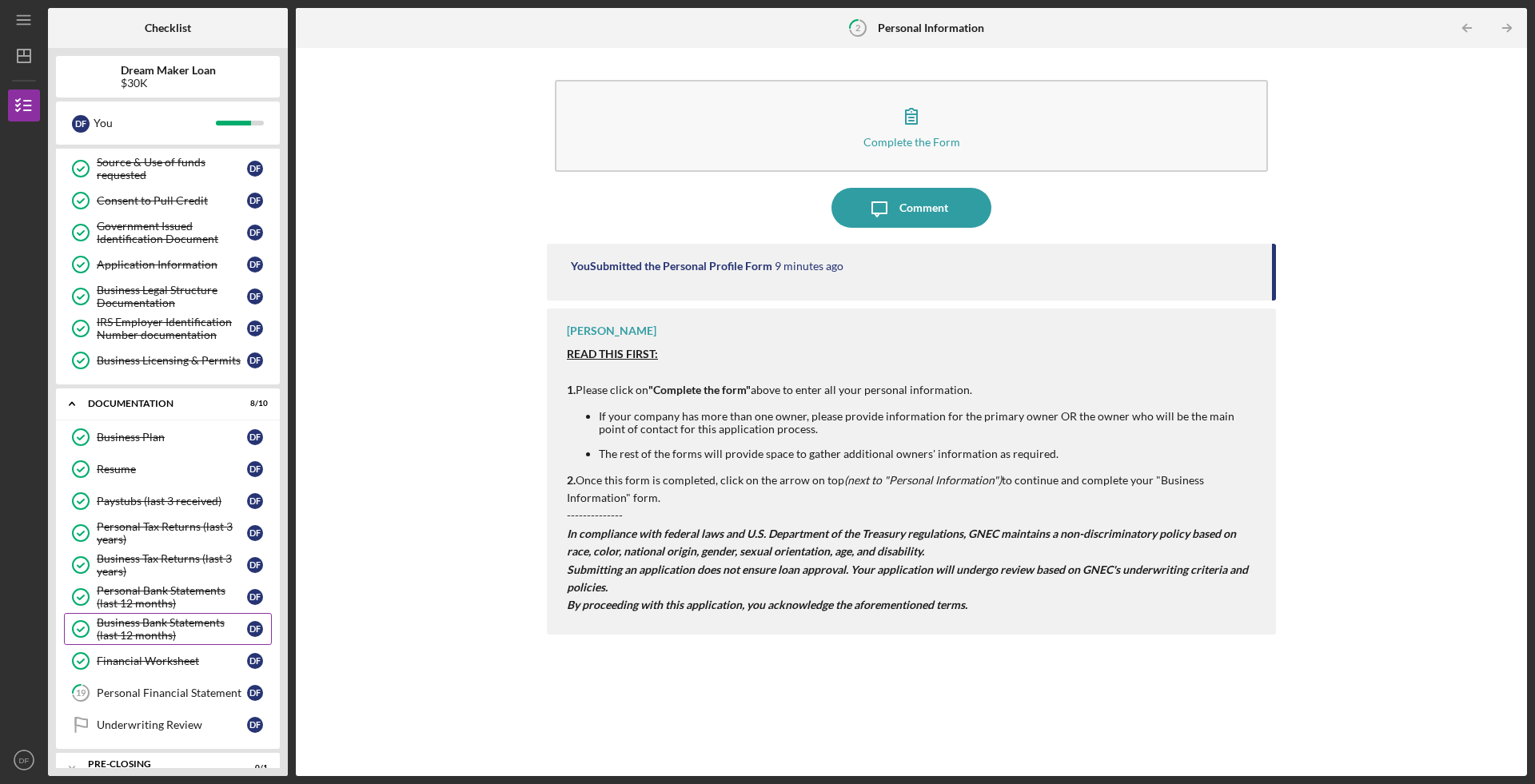
scroll to position [176, 0]
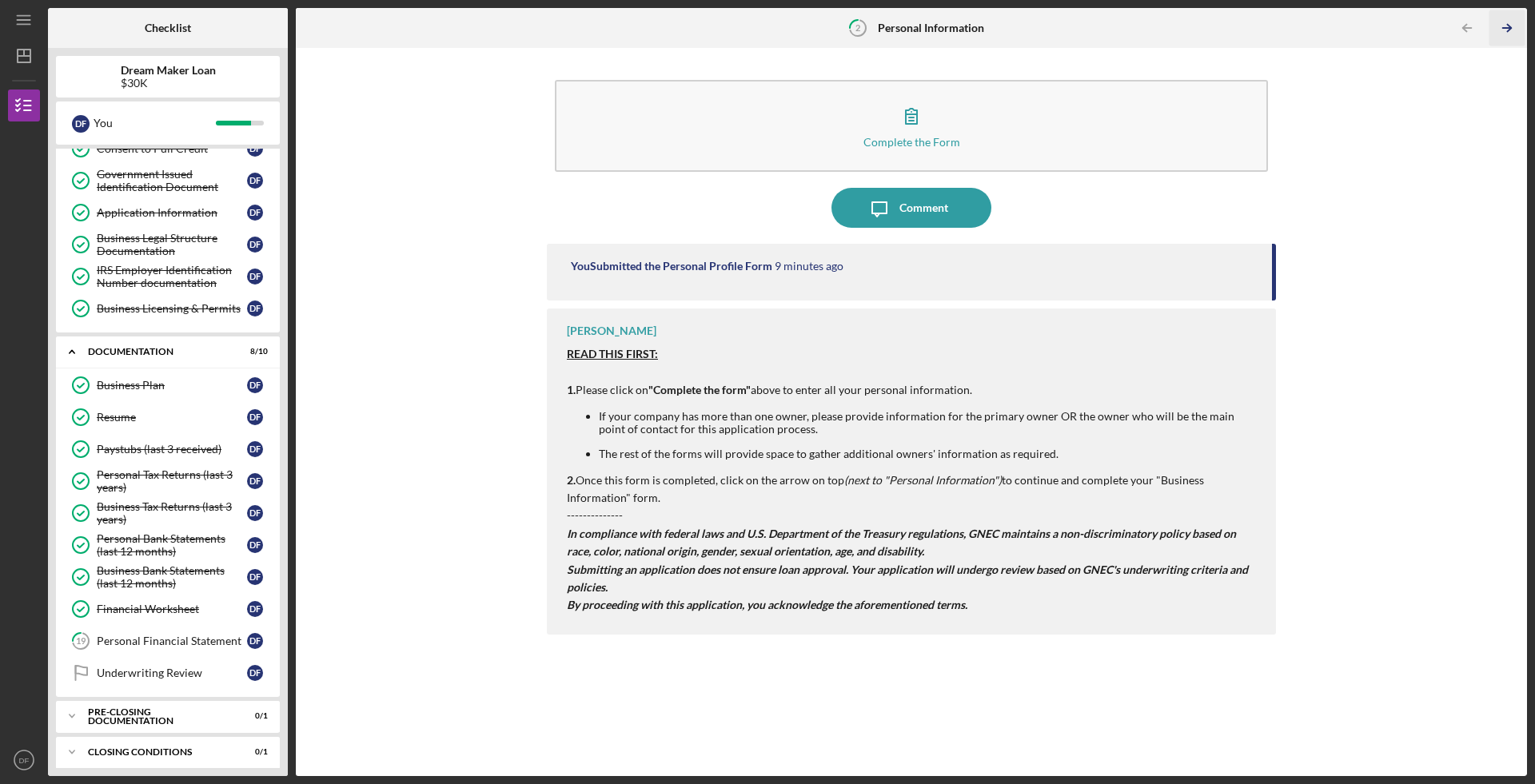
click at [1499, 29] on icon "Icon/Table Pagination Arrow" at bounding box center [1507, 28] width 36 height 36
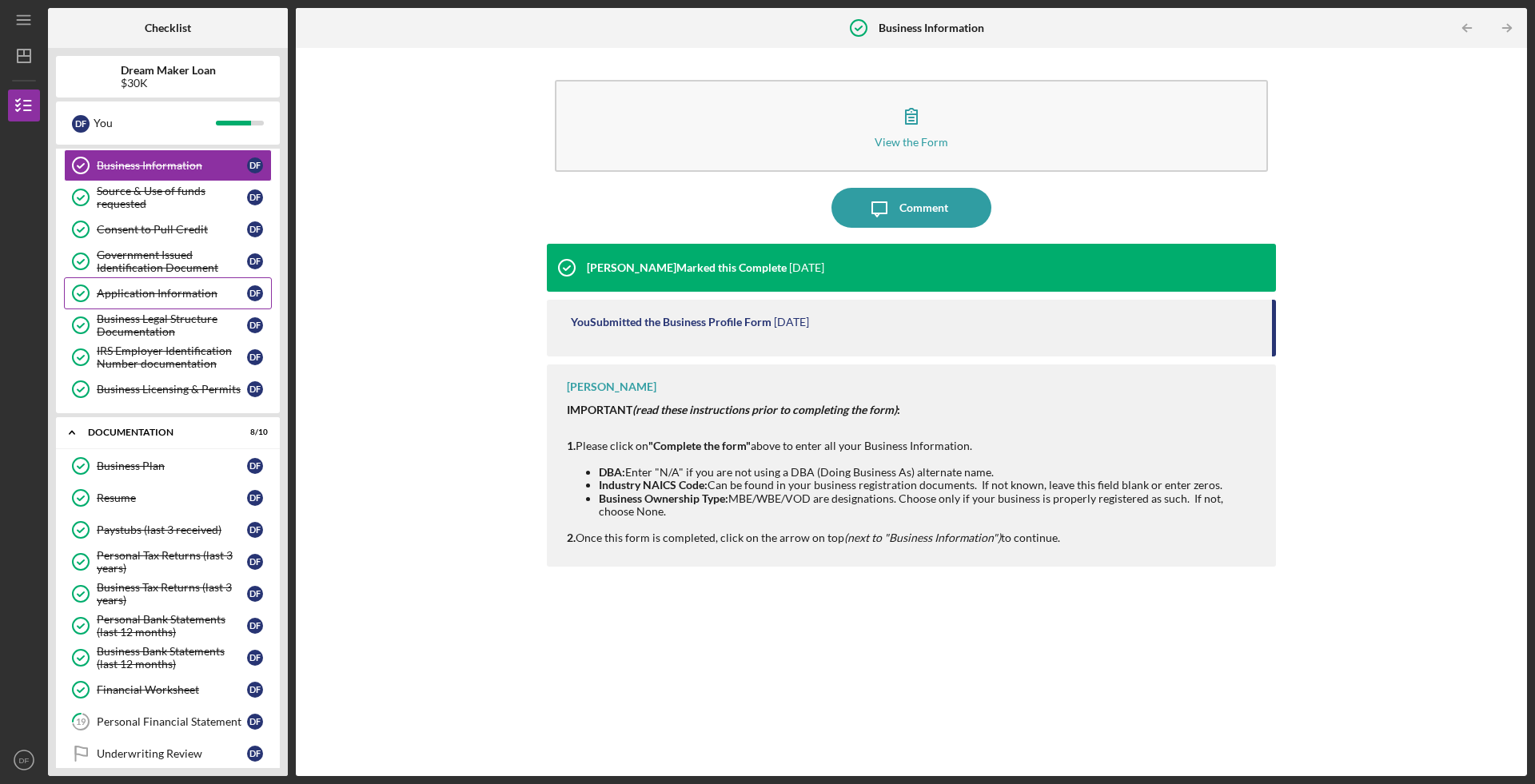
scroll to position [176, 0]
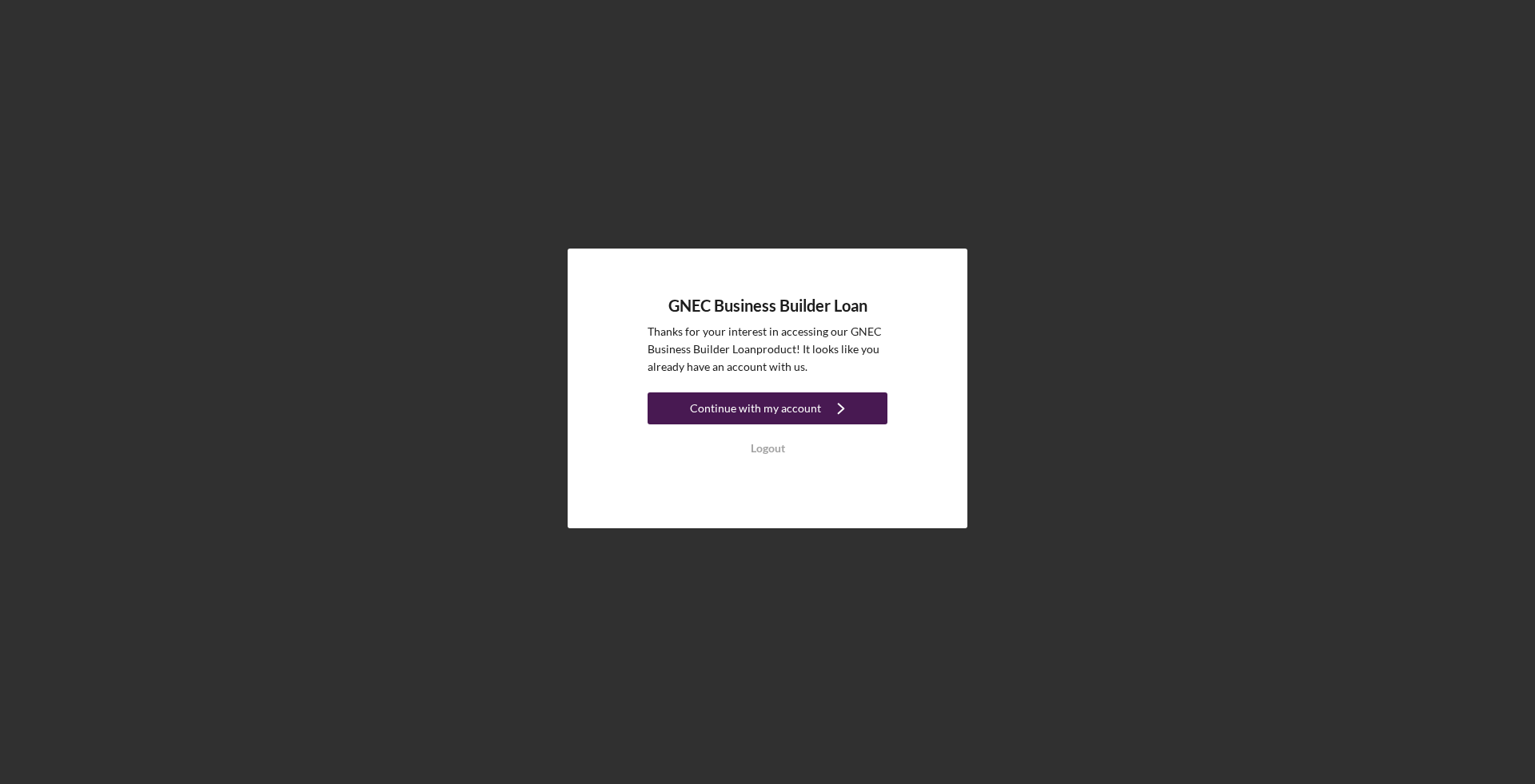
click at [768, 414] on div "Continue with my account" at bounding box center [755, 408] width 131 height 32
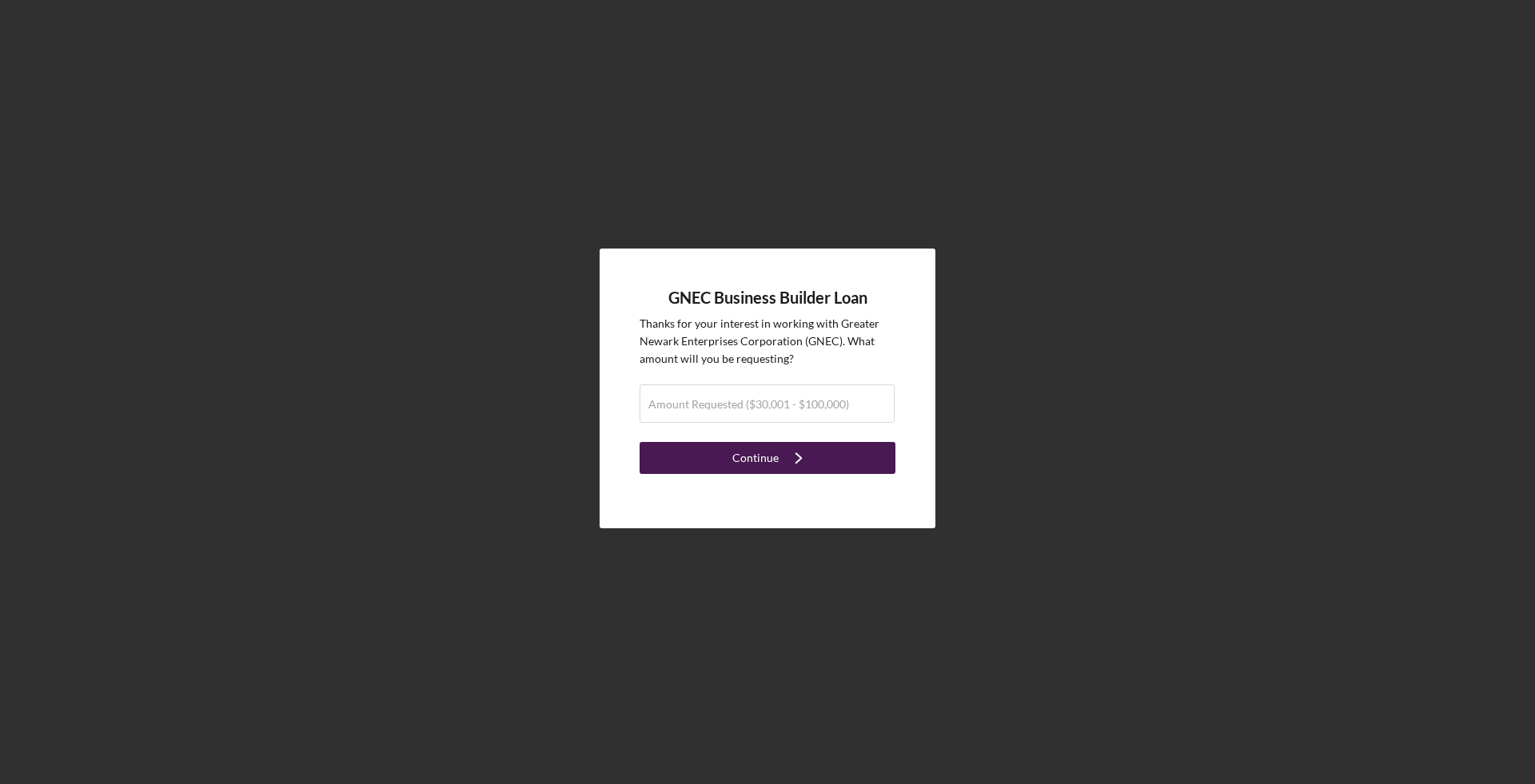
click at [690, 462] on button "Continue Icon/Navigate" at bounding box center [768, 458] width 256 height 32
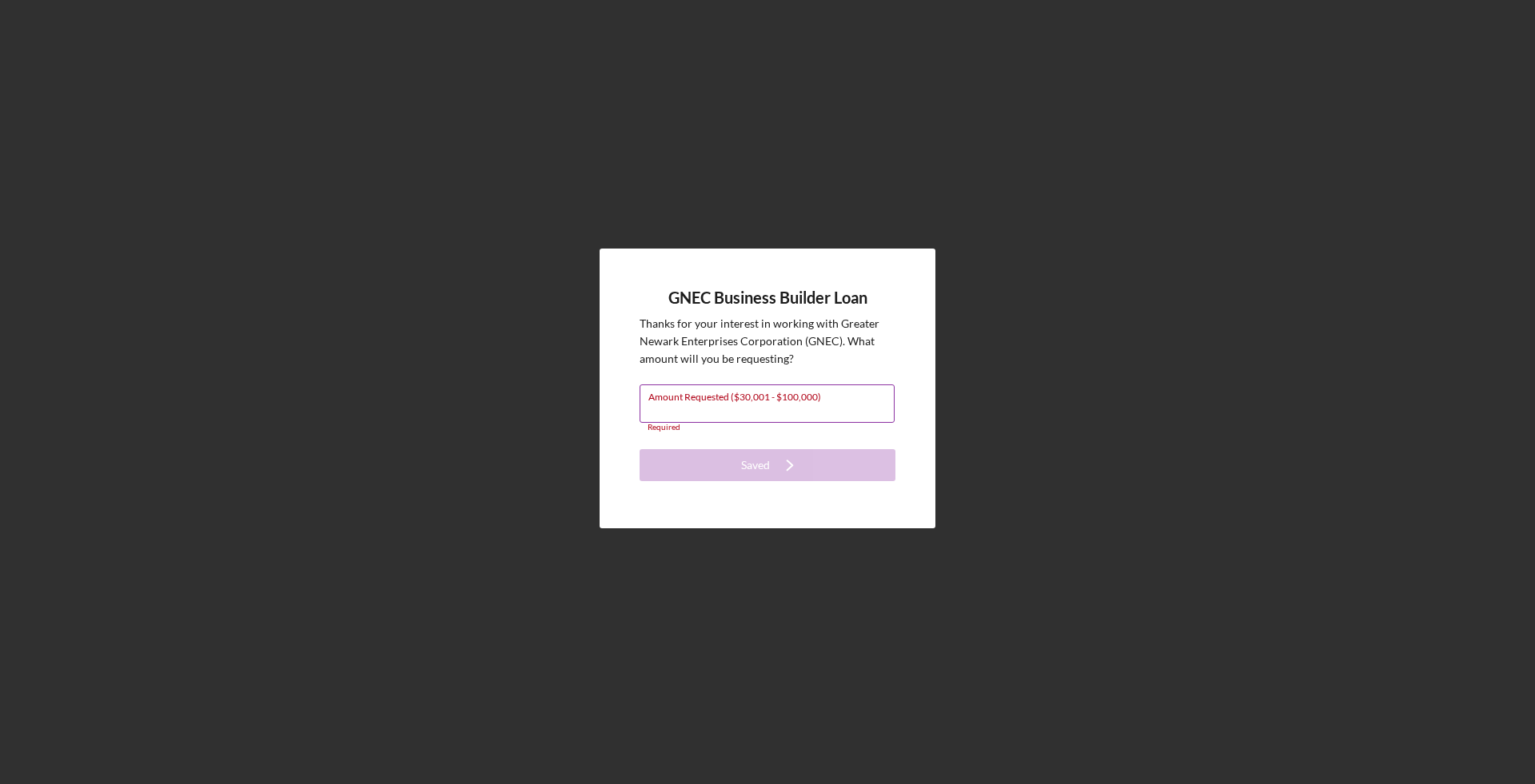
click at [690, 411] on input "Amount Requested ($30,001 - $100,000)" at bounding box center [768, 403] width 255 height 38
type input "$80,000"
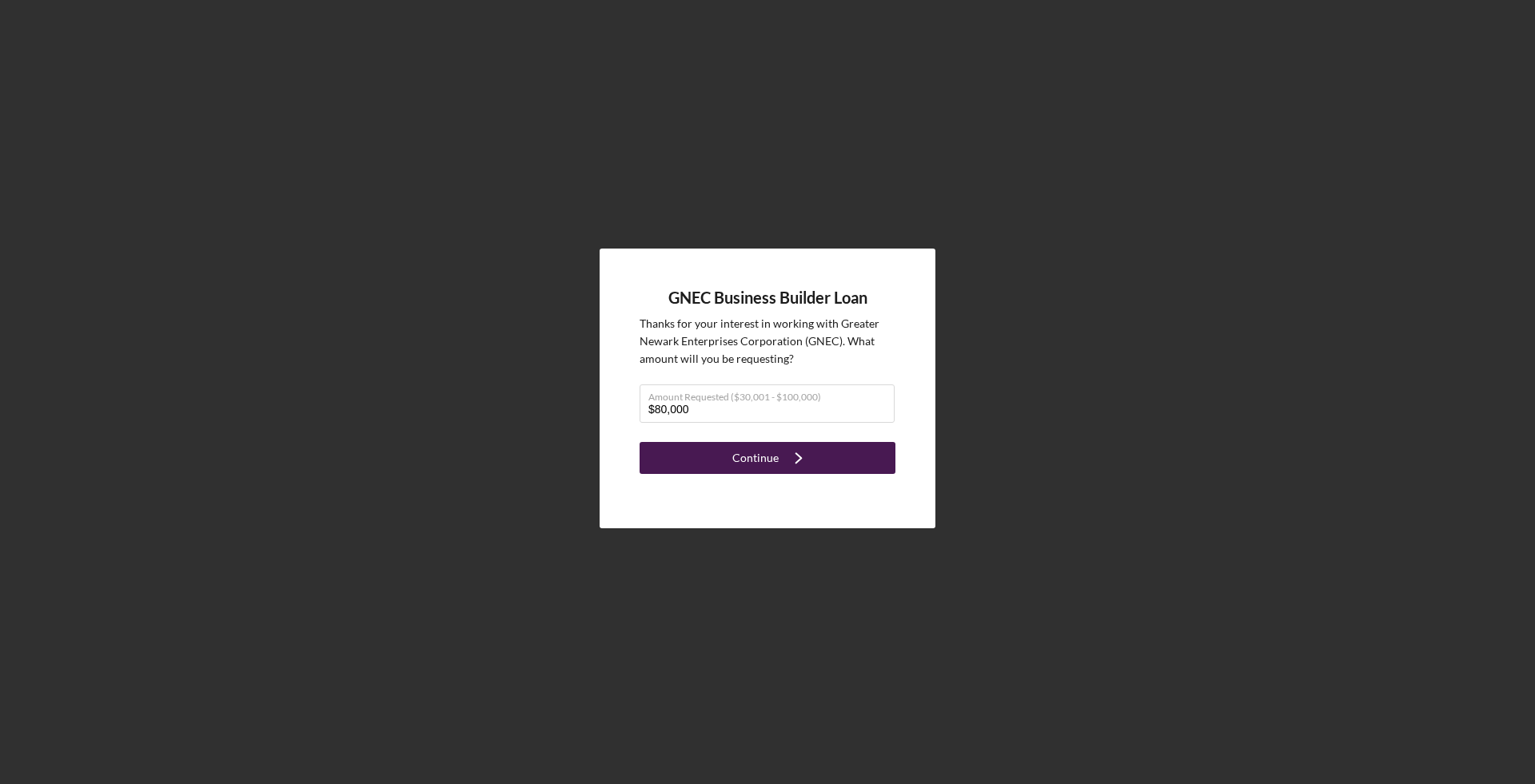
click at [690, 455] on button "Continue Icon/Navigate" at bounding box center [768, 458] width 256 height 32
